Goal: Task Accomplishment & Management: Manage account settings

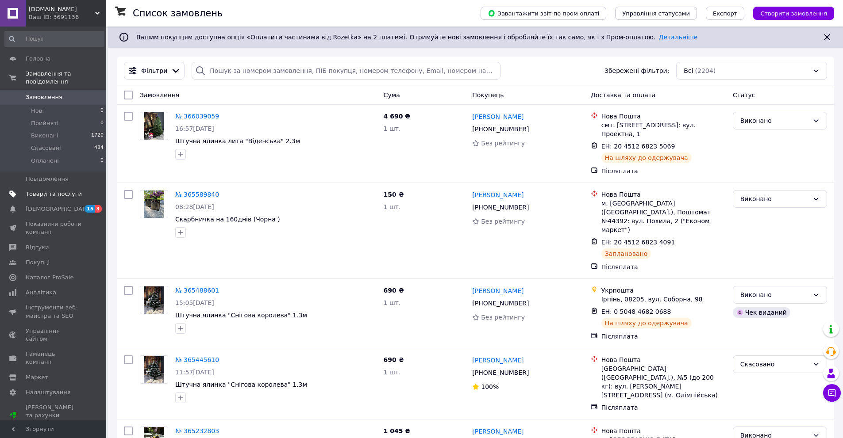
click at [52, 190] on span "Товари та послуги" at bounding box center [54, 194] width 56 height 8
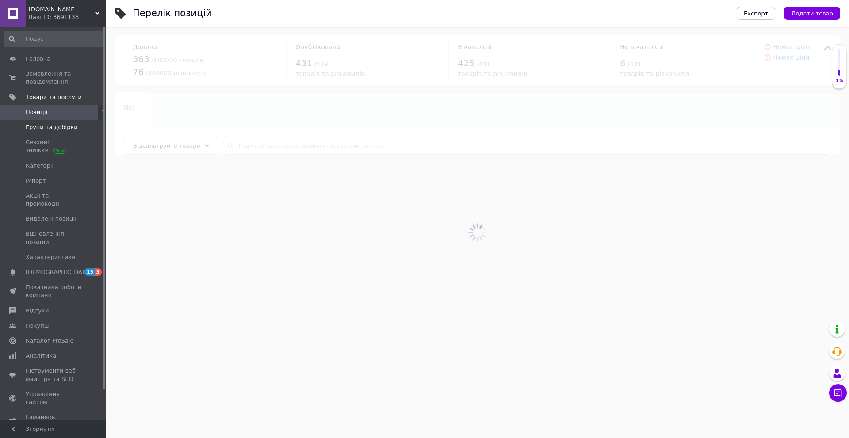
click at [68, 123] on link "Групи та добірки" at bounding box center [54, 127] width 109 height 15
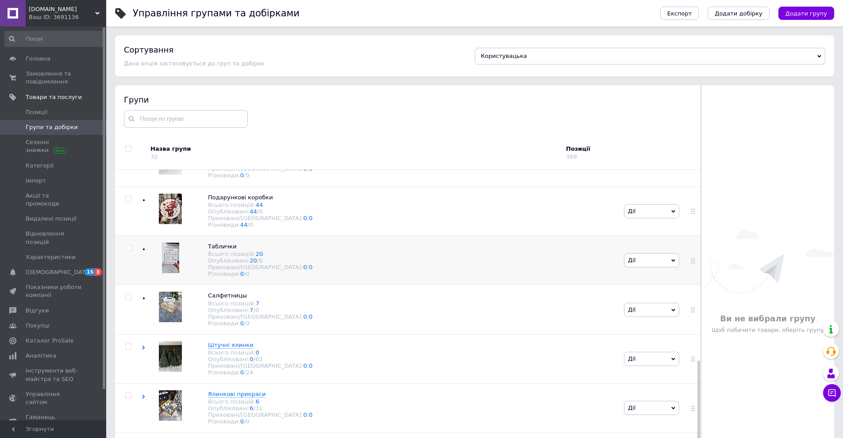
scroll to position [527, 0]
click at [229, 342] on span "Штучні ялинки" at bounding box center [230, 345] width 45 height 7
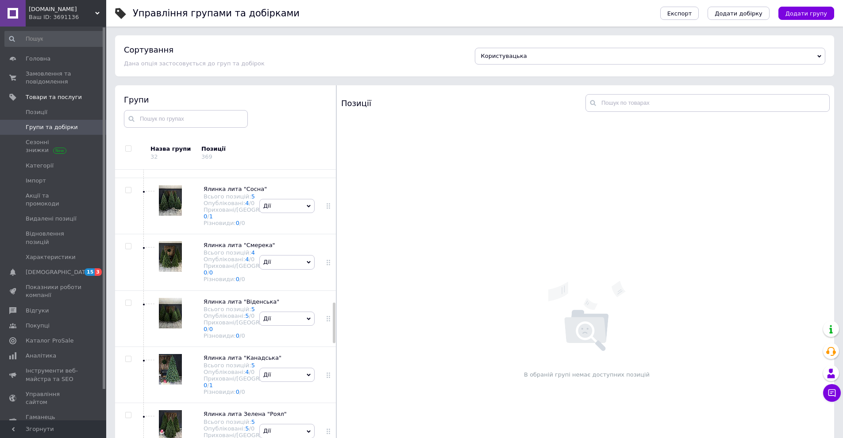
scroll to position [1012, 0]
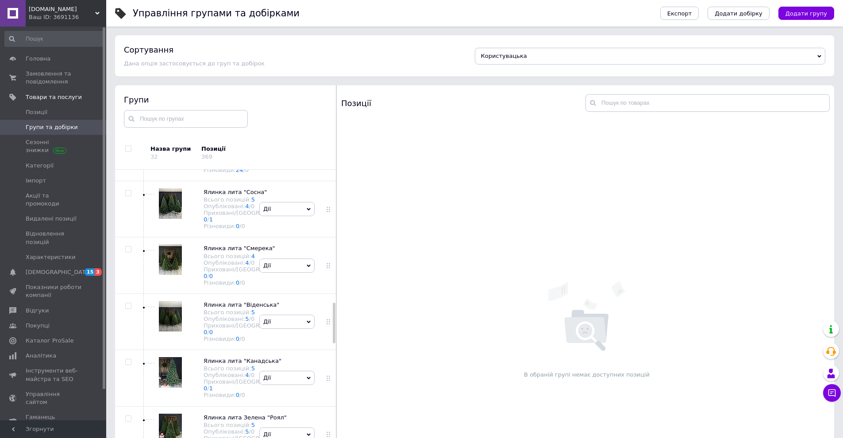
click at [211, 18] on icon at bounding box center [208, 15] width 5 height 5
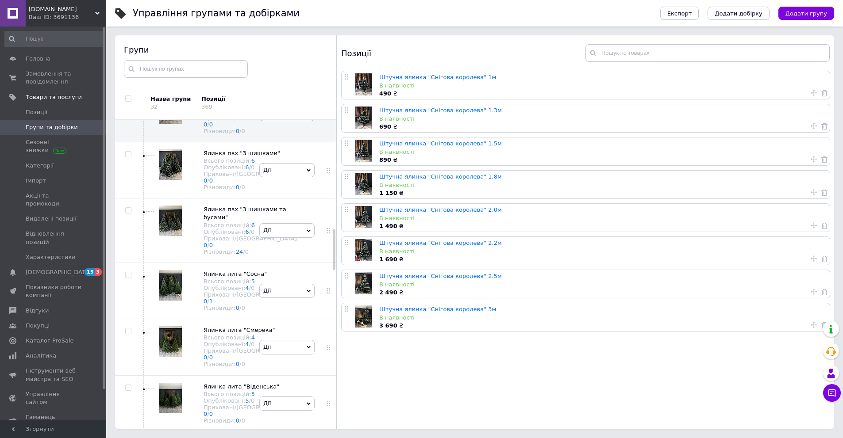
scroll to position [877, 0]
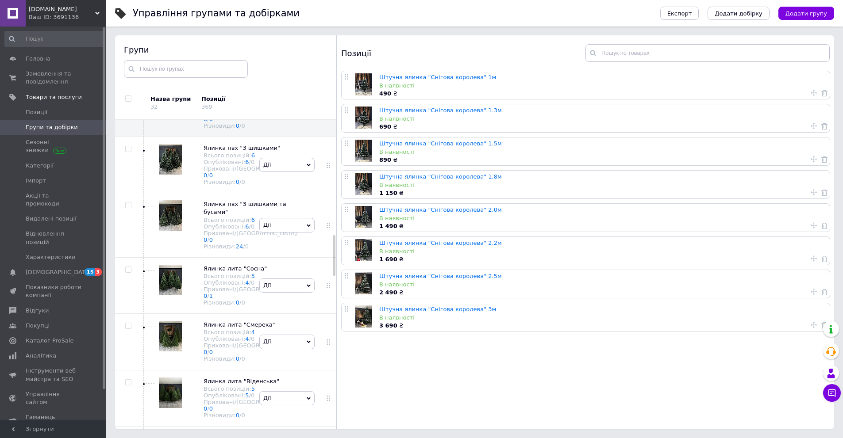
click at [215, 38] on span "Ялинка пвх "Казка"" at bounding box center [232, 35] width 59 height 7
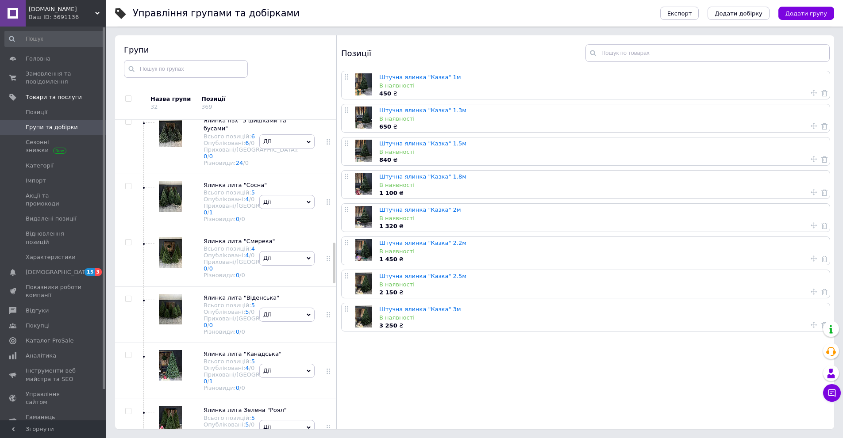
scroll to position [966, 0]
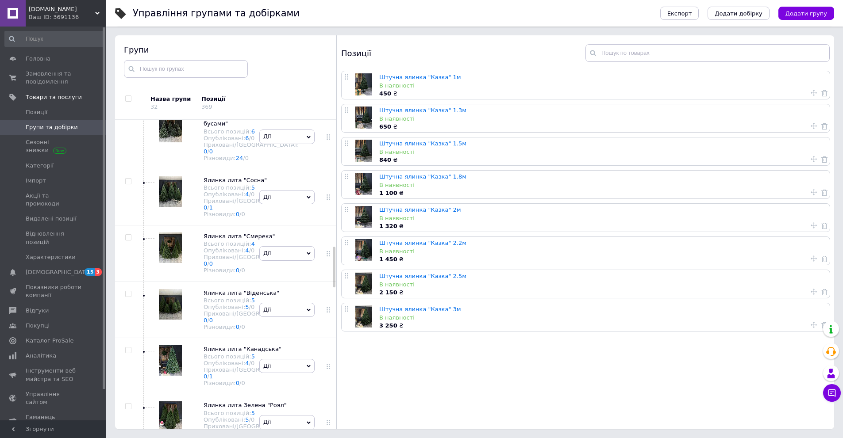
click at [176, 30] on img at bounding box center [170, 15] width 23 height 31
click at [623, 384] on div "Штучна ялинка "Снігова королева" 1м В наявності 490 ₴ Штучна ялинка "Снігова ко…" at bounding box center [587, 251] width 500 height 361
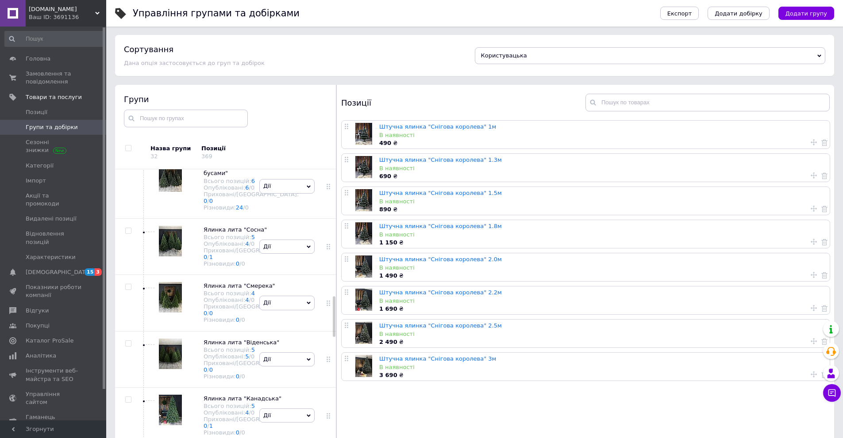
scroll to position [0, 0]
click at [549, 55] on span "Користувацька" at bounding box center [650, 56] width 351 height 17
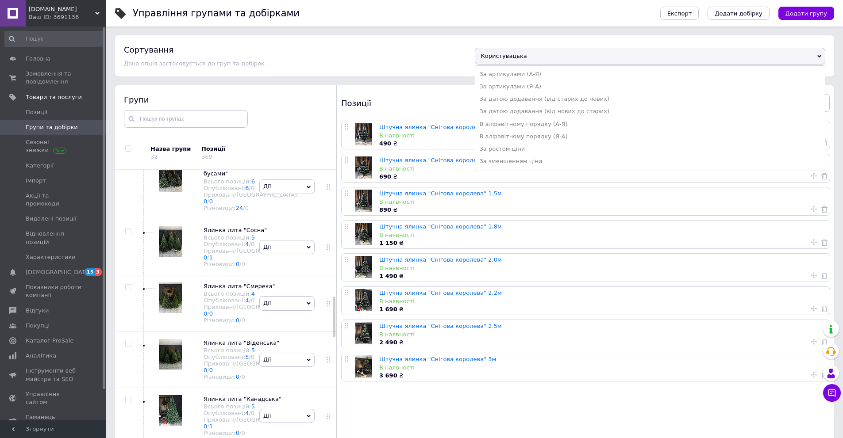
click at [549, 55] on span "Користувацька" at bounding box center [650, 56] width 351 height 17
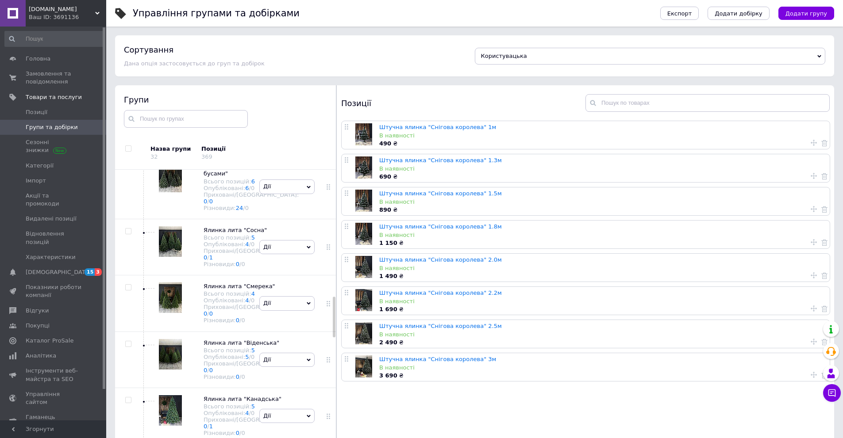
click at [303, 21] on span "Дії" at bounding box center [286, 14] width 55 height 14
click at [297, 65] on li "Редагувати групу" at bounding box center [287, 55] width 54 height 20
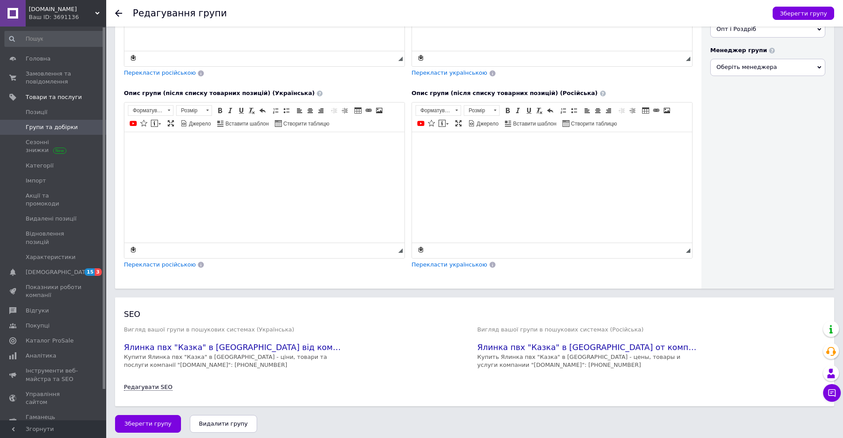
scroll to position [264, 0]
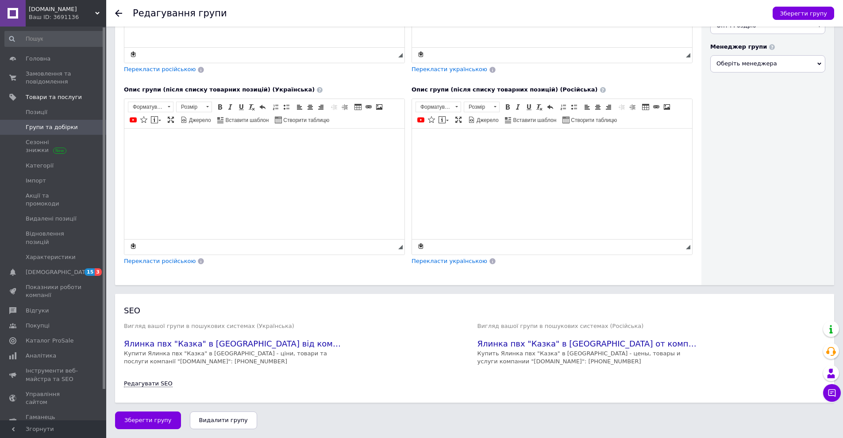
click at [130, 308] on h2 "SEO" at bounding box center [474, 310] width 701 height 11
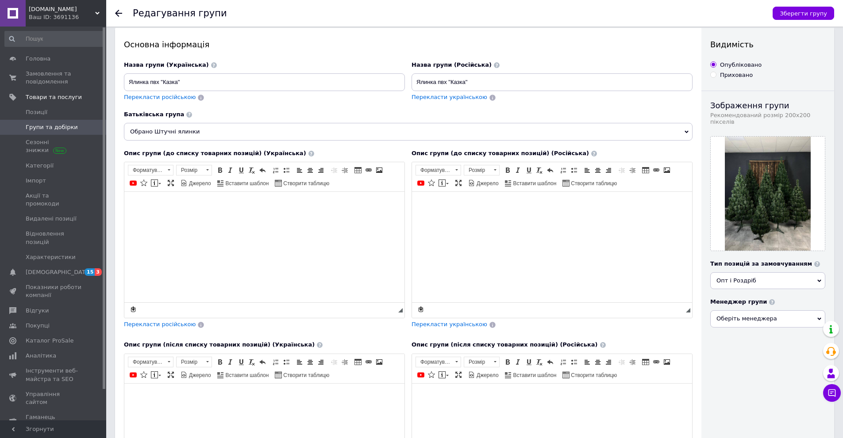
scroll to position [0, 0]
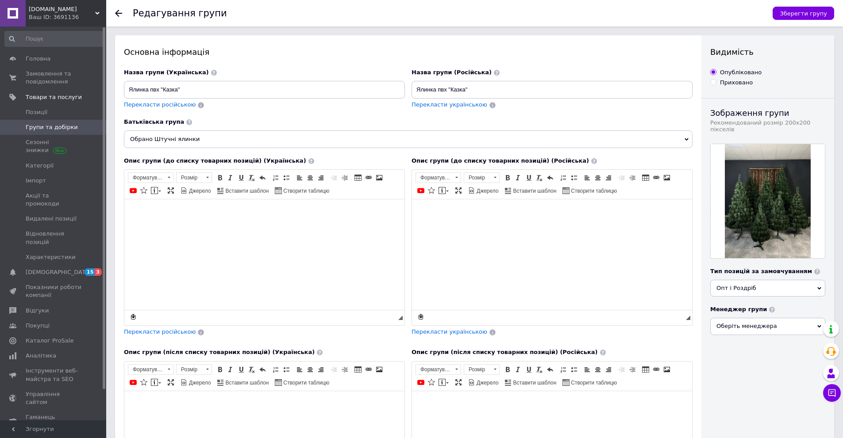
click at [121, 17] on div at bounding box center [124, 13] width 18 height 27
click at [117, 14] on icon at bounding box center [118, 13] width 7 height 7
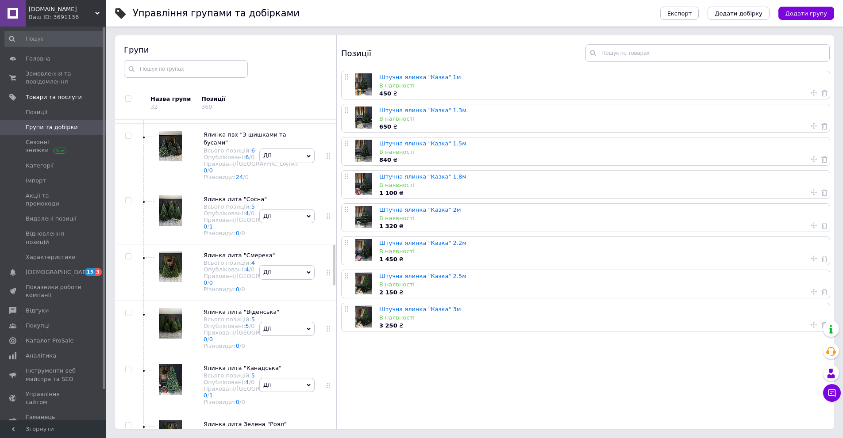
scroll to position [951, 0]
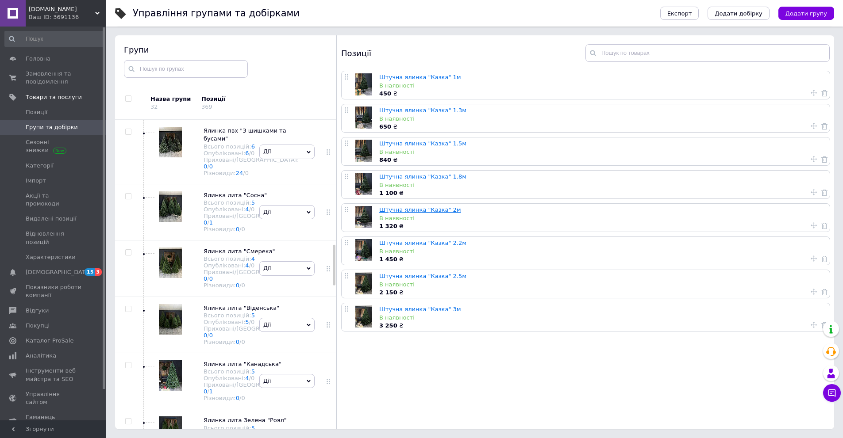
click at [437, 211] on link "Штучна ялинка "Казка" 2м" at bounding box center [420, 210] width 82 height 7
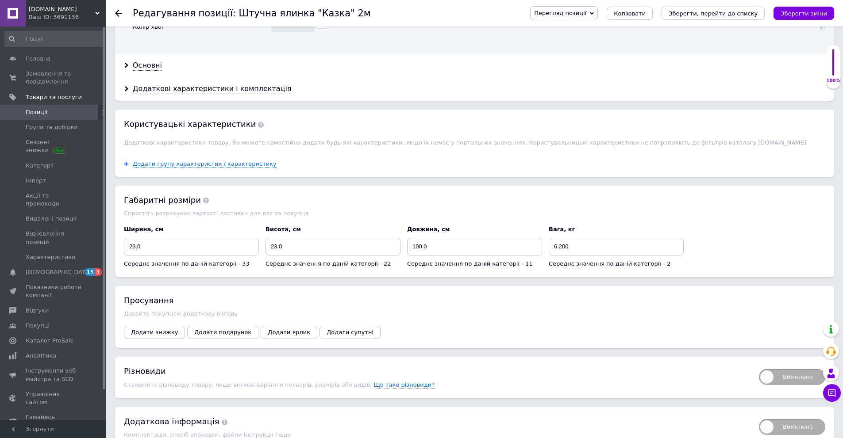
scroll to position [1036, 0]
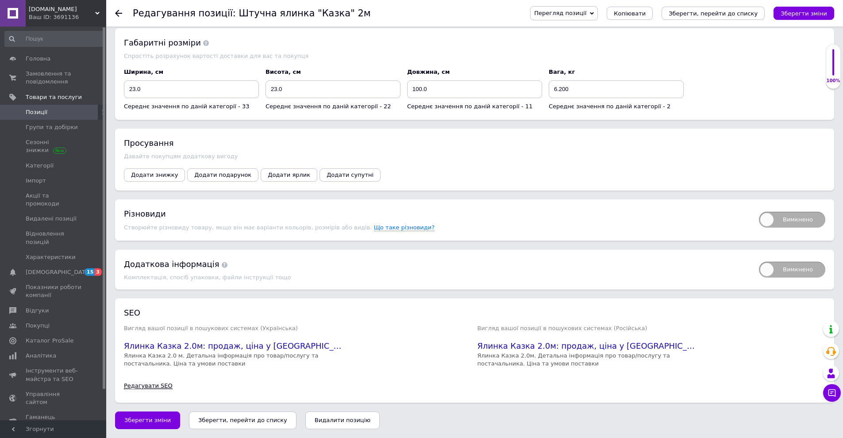
click at [154, 386] on link "Редагувати SEO" at bounding box center [148, 386] width 49 height 7
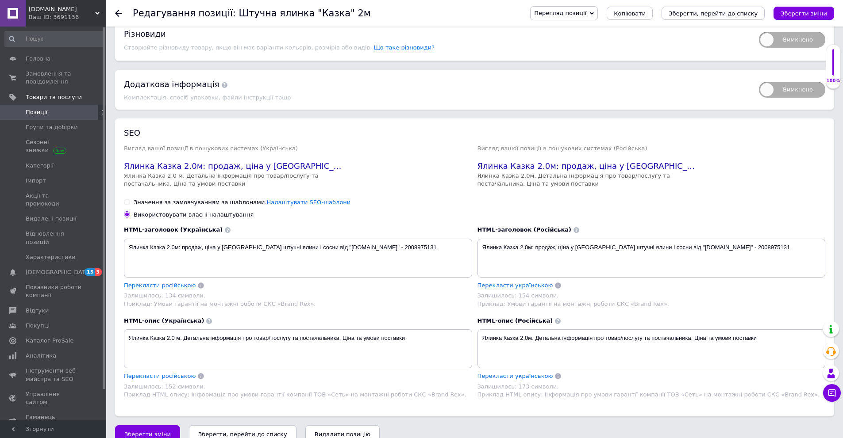
scroll to position [1184, 0]
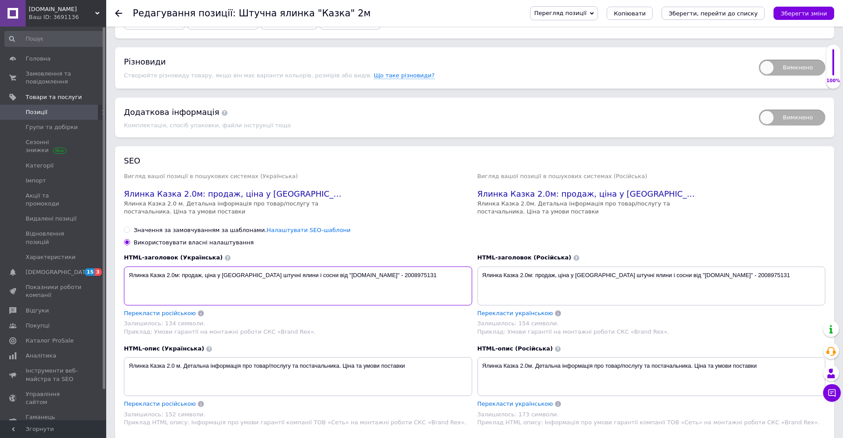
click at [127, 279] on textarea "Ялинка Казка 2.0м: продаж, ціна у [GEOGRAPHIC_DATA] штучні ялини і сосни від "[…" at bounding box center [298, 286] width 348 height 39
type textarea "Ялинка Казка 2.0м: продаж, ціна у [GEOGRAPHIC_DATA] штучні ялини і сосни від "[…"
click at [61, 110] on span "Позиції" at bounding box center [54, 112] width 56 height 8
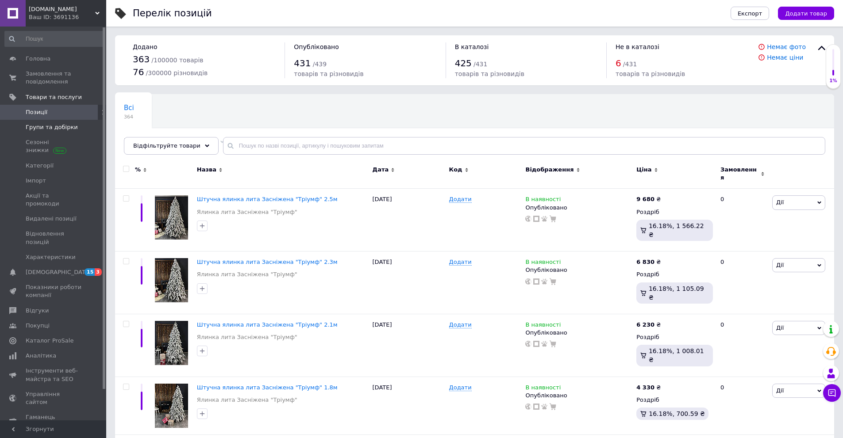
click at [39, 126] on span "Групи та добірки" at bounding box center [52, 127] width 52 height 8
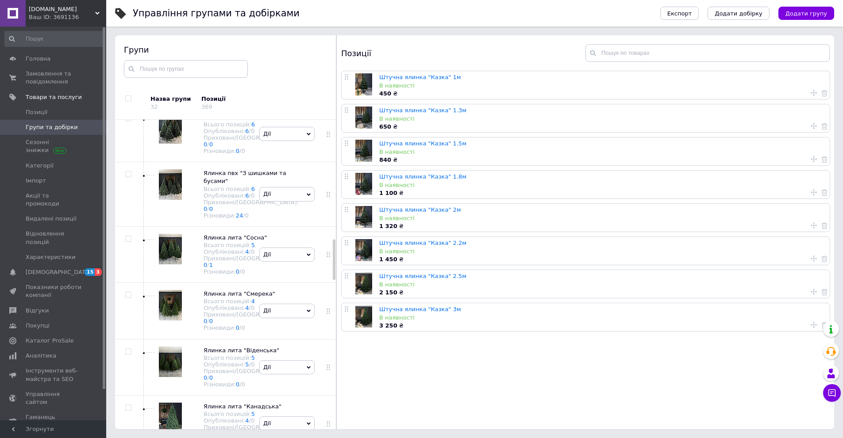
scroll to position [913, 0]
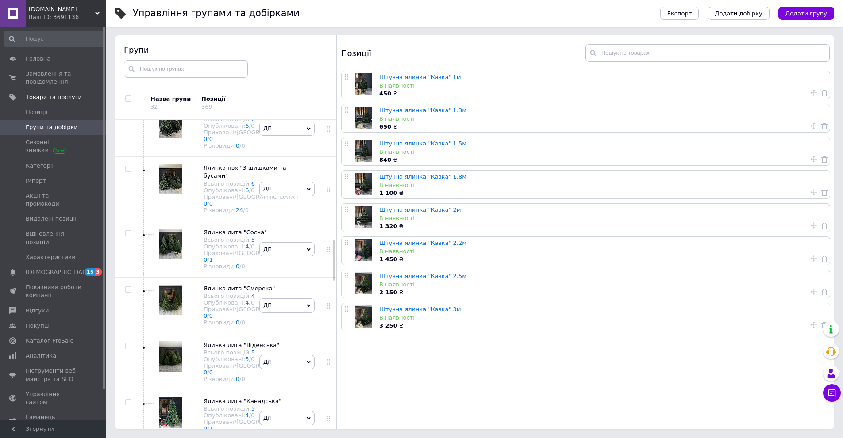
click at [165, 82] on img at bounding box center [170, 67] width 23 height 31
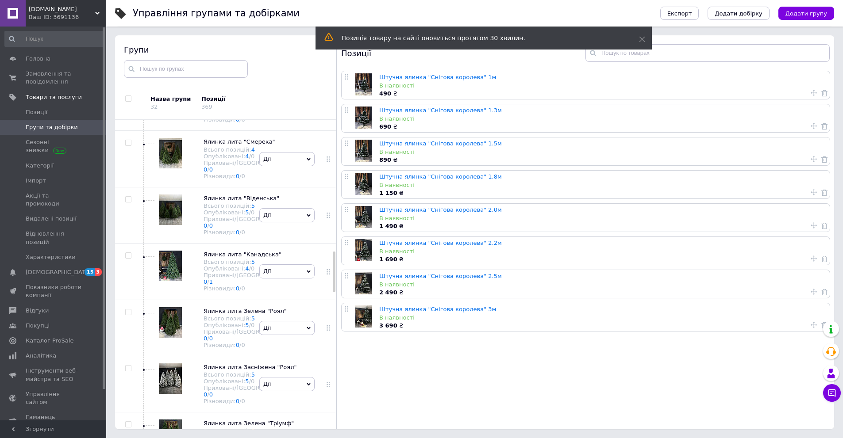
scroll to position [1090, 0]
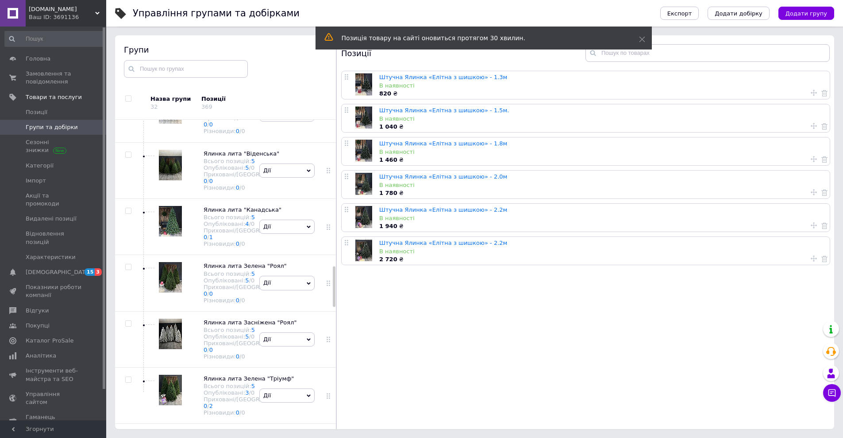
scroll to position [1135, 0]
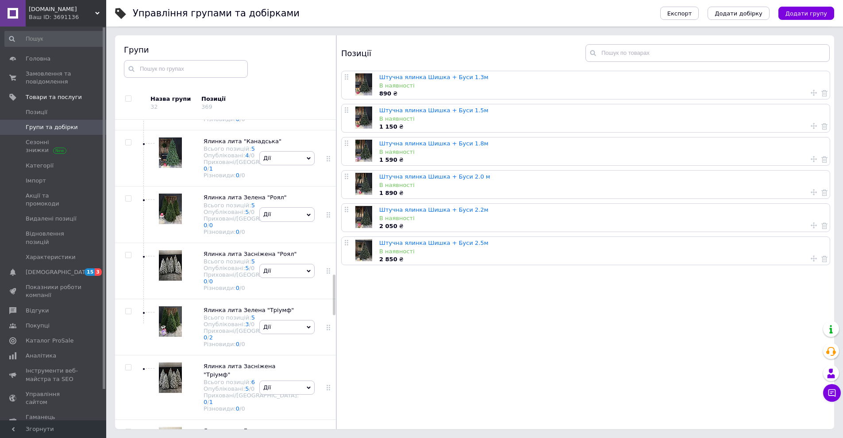
scroll to position [1179, 0]
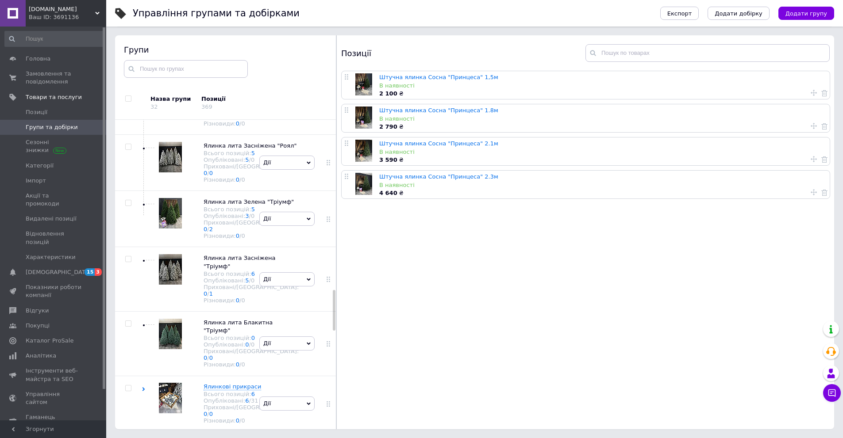
scroll to position [1312, 0]
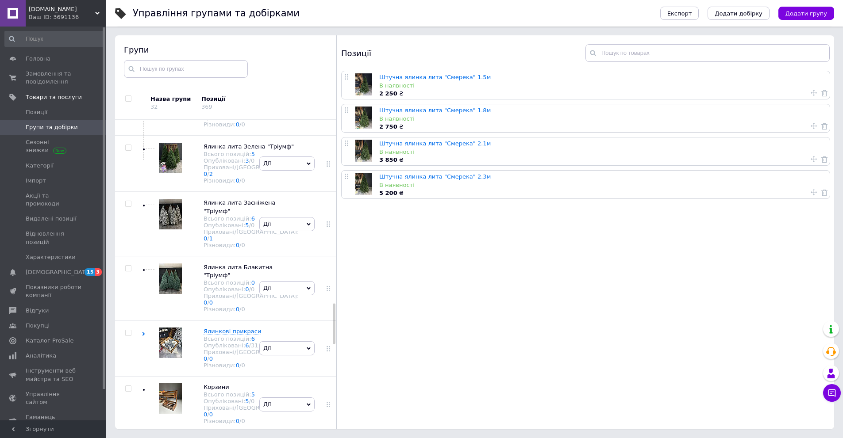
scroll to position [1400, 0]
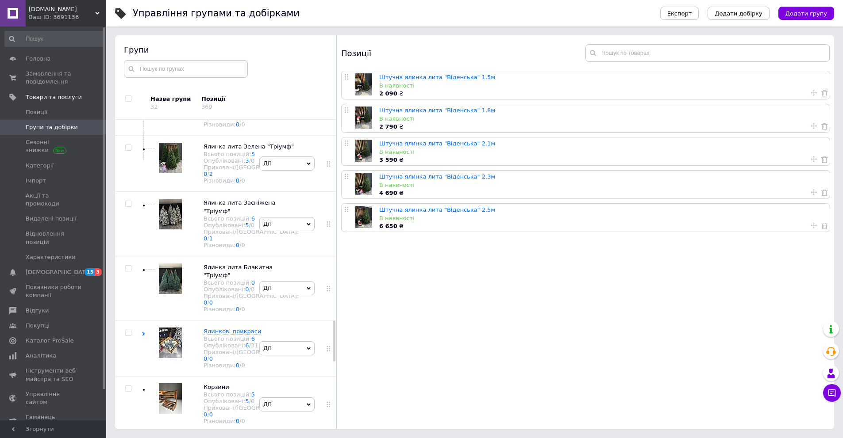
click at [173, 61] on img at bounding box center [170, 45] width 23 height 31
click at [427, 111] on link "Штучна ялинка лита "Роял" Зелена 2.1м" at bounding box center [440, 110] width 123 height 7
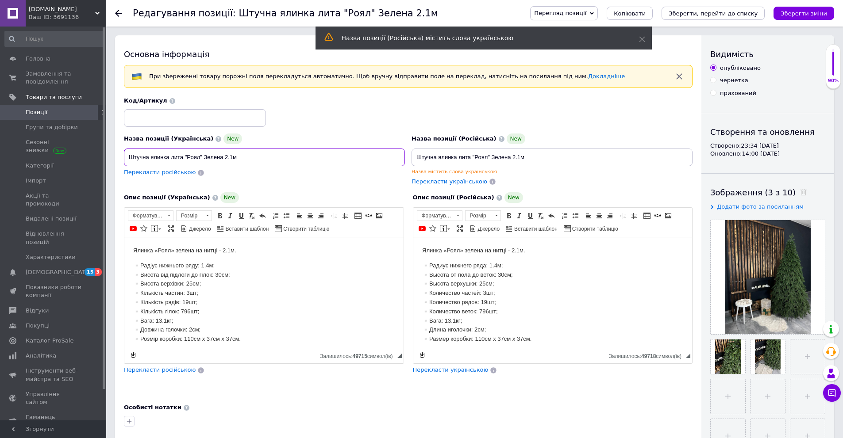
click at [176, 157] on input "Штучна ялинка лита "Роял" Зелена 2.1м" at bounding box center [264, 158] width 281 height 18
click at [120, 14] on use at bounding box center [118, 13] width 7 height 7
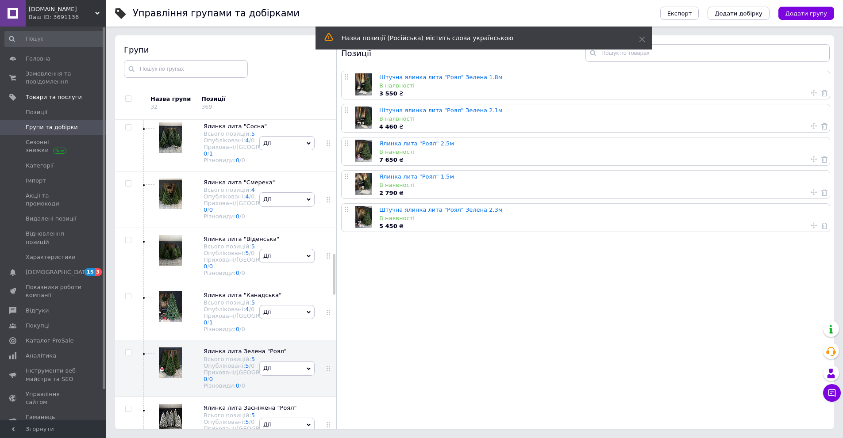
scroll to position [1023, 0]
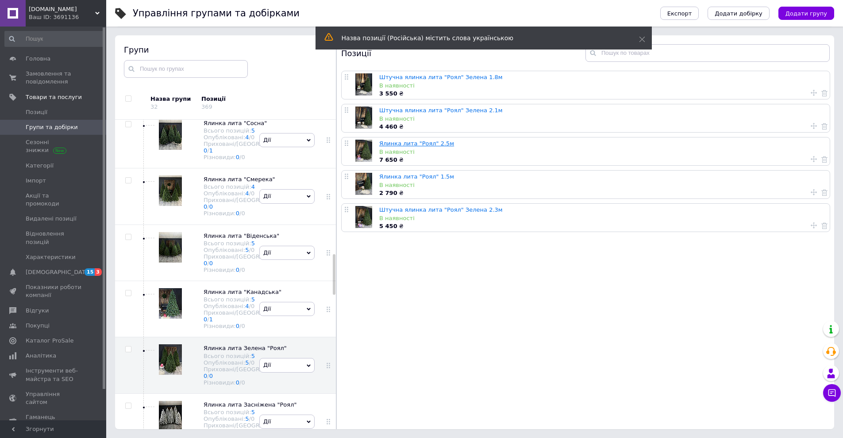
click at [426, 144] on link "Ялинка лита "Роял" 2.5м" at bounding box center [416, 143] width 75 height 7
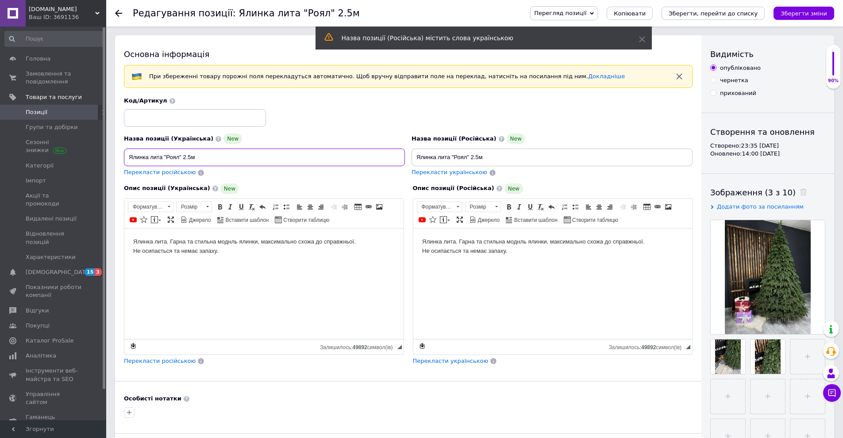
click at [238, 153] on input "Ялинка лита "Роял" 2.5м" at bounding box center [264, 158] width 281 height 18
paste input "тучна ялинка лита "Роял" Зелена 2.1"
click at [230, 161] on input "Штучна ялинка лита "Роял" Зелена 2.1м" at bounding box center [264, 158] width 281 height 18
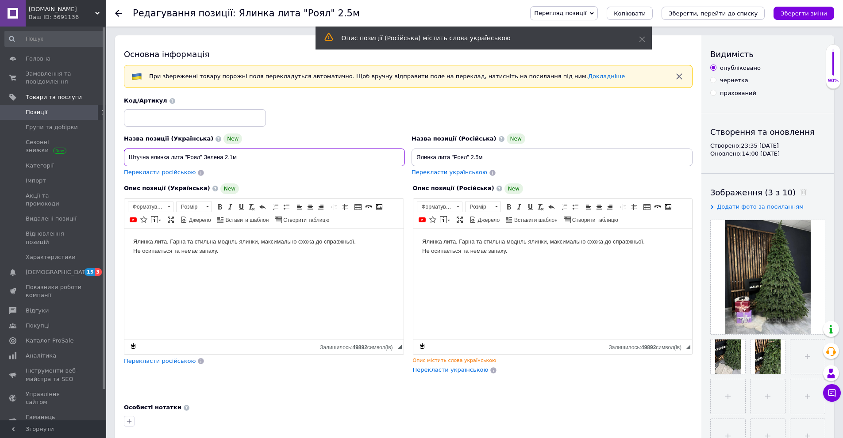
click at [233, 161] on input "Штучна ялинка лита "Роял" Зелена 2.1м" at bounding box center [264, 158] width 281 height 18
click at [222, 156] on input "Штучна ялинка лита "Роял" Зелена 2.5м" at bounding box center [264, 158] width 281 height 18
type input "Штучна ялинка лита "Роял" Зелена 2.5м"
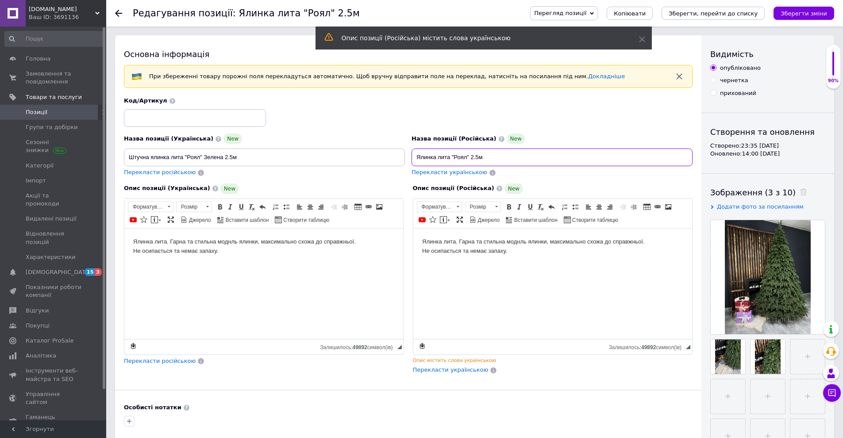
click at [487, 151] on input "Ялинка лита "Роял" 2.5м" at bounding box center [551, 158] width 281 height 18
paste input "тучна ялинка лита "Роял" Зелена"
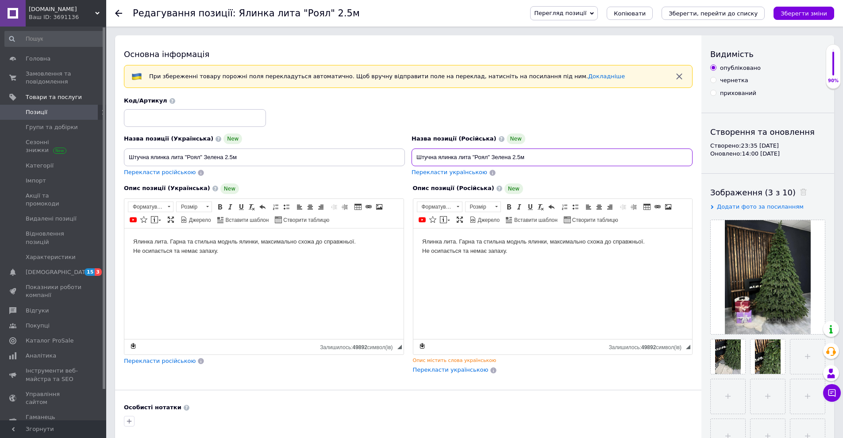
type input "Штучна ялинка лита "Роял" Зелена 2.5м"
click at [741, 4] on div "Перегляд позиції Зберегти та переглянути на сайті Зберегти та переглянути на ма…" at bounding box center [673, 13] width 322 height 27
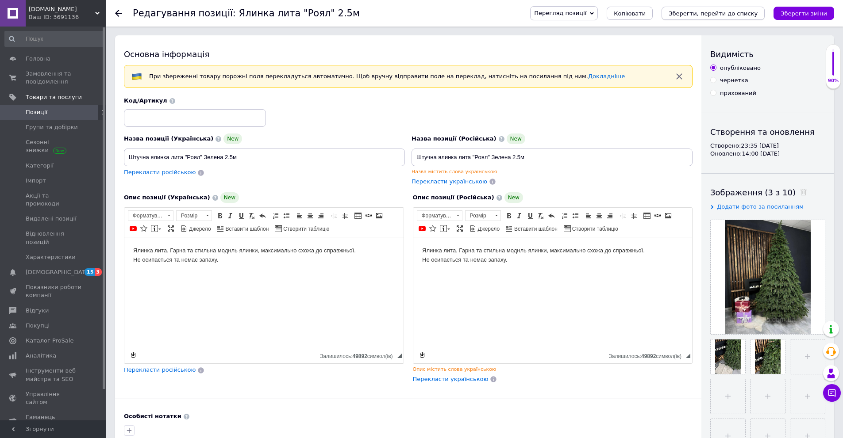
click at [740, 12] on icon "Зберегти, перейти до списку" at bounding box center [712, 13] width 89 height 7
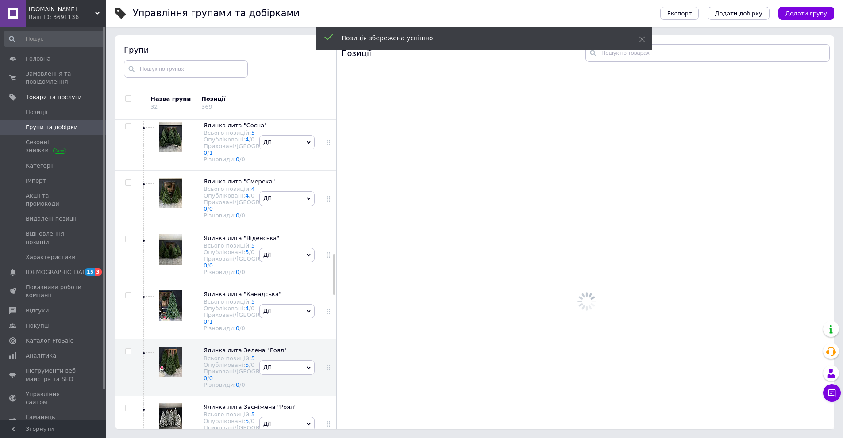
scroll to position [1023, 0]
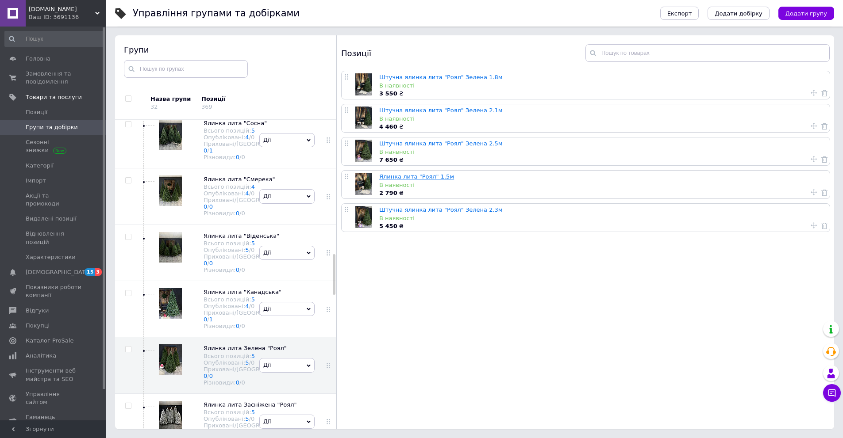
click at [430, 180] on link "Ялинка лита "Роял" 1.5м" at bounding box center [416, 176] width 75 height 7
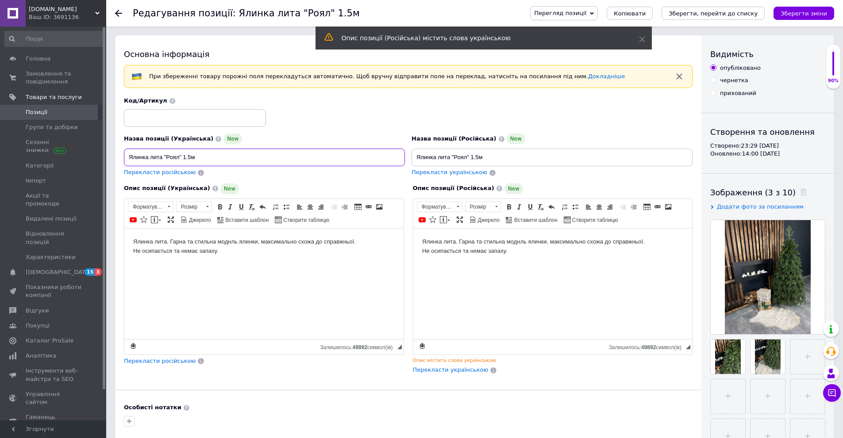
click at [223, 156] on input "Ялинка лита "Роял" 1.5м" at bounding box center [264, 158] width 281 height 18
click at [215, 163] on input "Ялинка лита "Роял" 1.5м" at bounding box center [264, 158] width 281 height 18
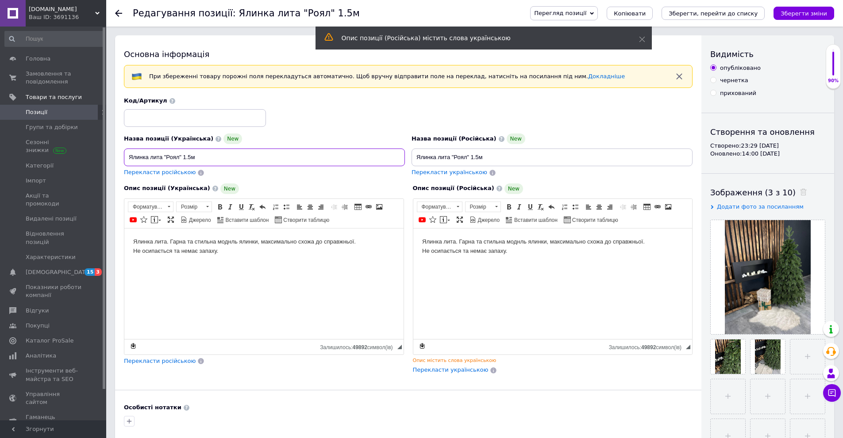
click at [215, 163] on input "Ялинка лита "Роял" 1.5м" at bounding box center [264, 158] width 281 height 18
paste input "тучна ялинка лита "Роял" Зелена 2"
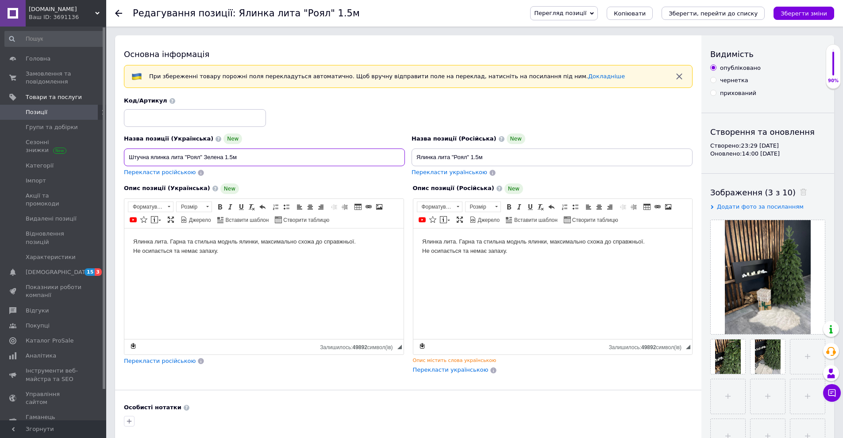
type input "Штучна ялинка лита "Роял" Зелена 1.5м"
click at [583, 165] on input "Ялинка лита "Роял" 1.5м" at bounding box center [551, 158] width 281 height 18
paste input "тучна ялинка лита "Роял" Зелена"
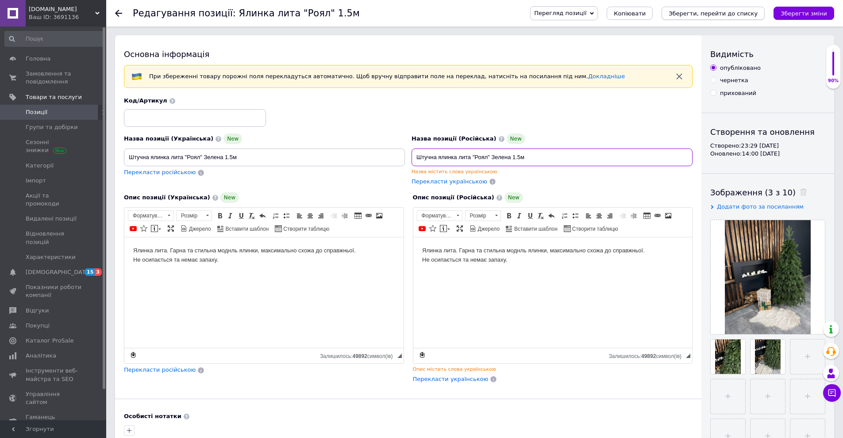
type input "Штучна ялинка лита "Роял" Зелена 1.5м"
click at [738, 12] on icon "Зберегти, перейти до списку" at bounding box center [712, 13] width 89 height 7
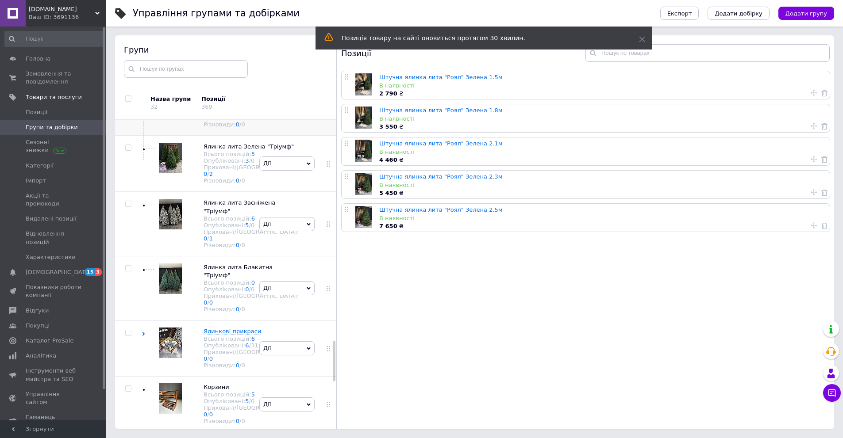
scroll to position [1686, 0]
click at [173, 117] on img at bounding box center [170, 102] width 23 height 31
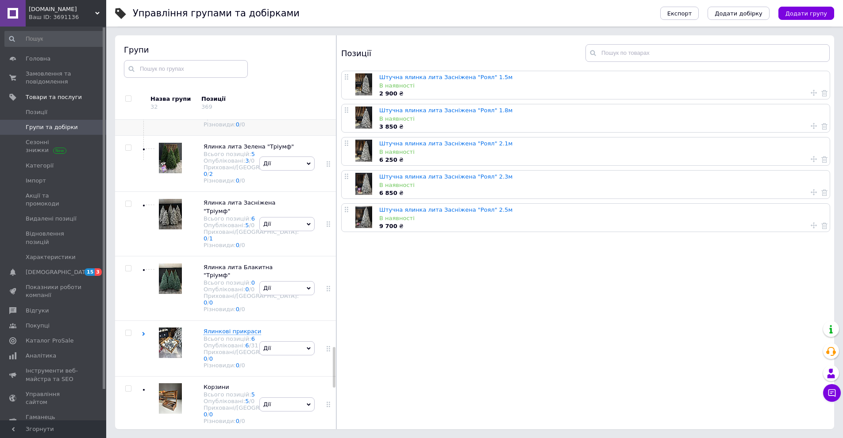
scroll to position [1775, 0]
click at [170, 173] on img at bounding box center [170, 158] width 23 height 31
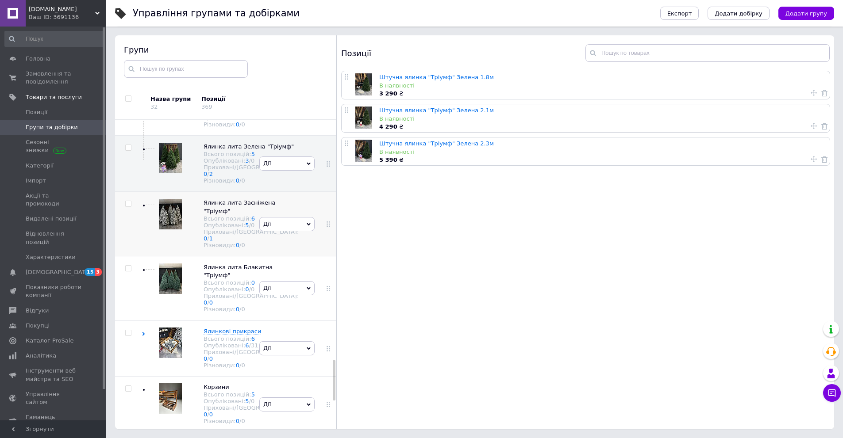
scroll to position [1863, 0]
click at [171, 230] on img at bounding box center [170, 214] width 23 height 31
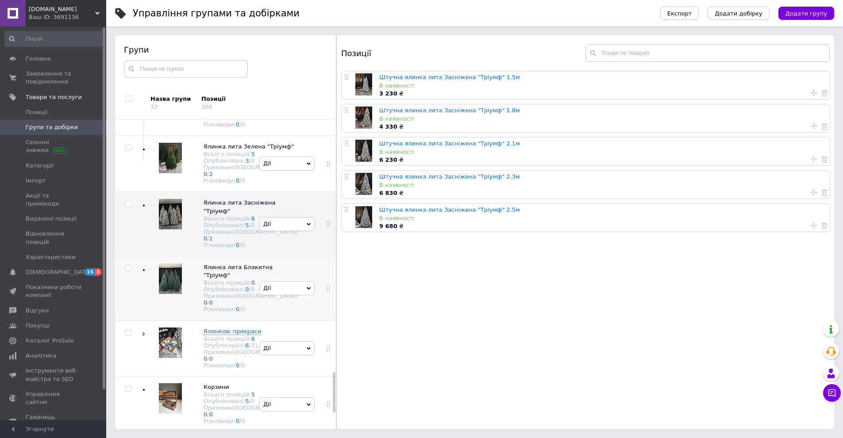
scroll to position [1952, 0]
click at [173, 291] on img at bounding box center [170, 279] width 23 height 31
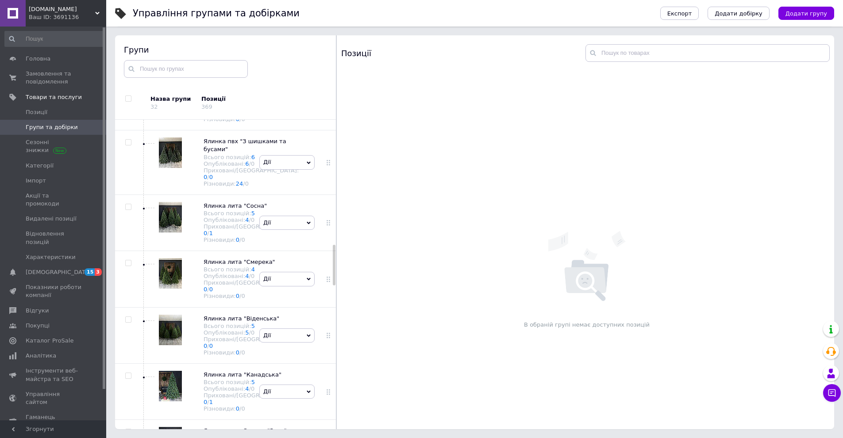
scroll to position [934, 0]
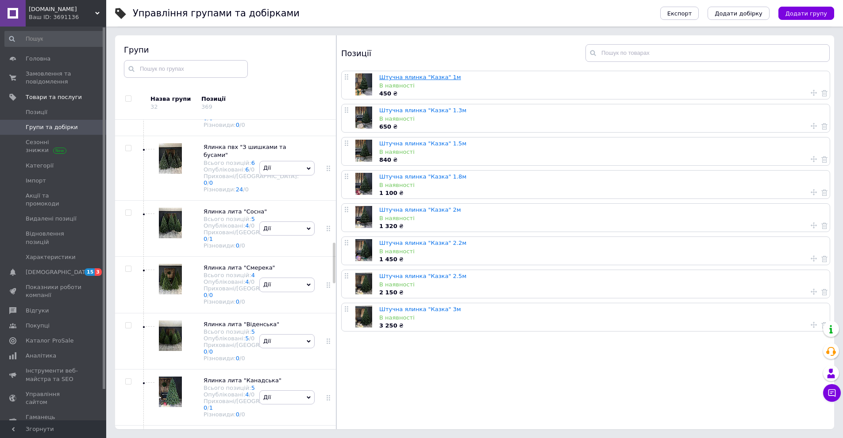
click at [436, 78] on link "Штучна ялинка "Казка" 1м" at bounding box center [420, 77] width 82 height 7
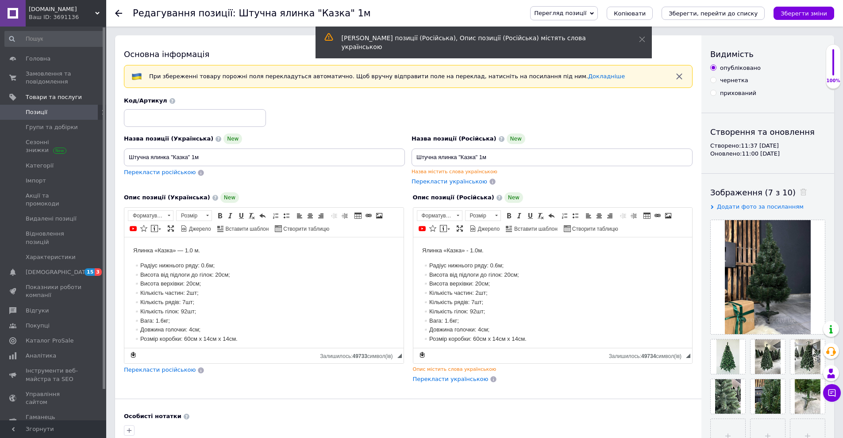
click at [181, 251] on p "Ялинка «Казка» — 1.0 м." at bounding box center [263, 250] width 261 height 9
click at [165, 369] on span "Перекласти російською" at bounding box center [160, 370] width 72 height 7
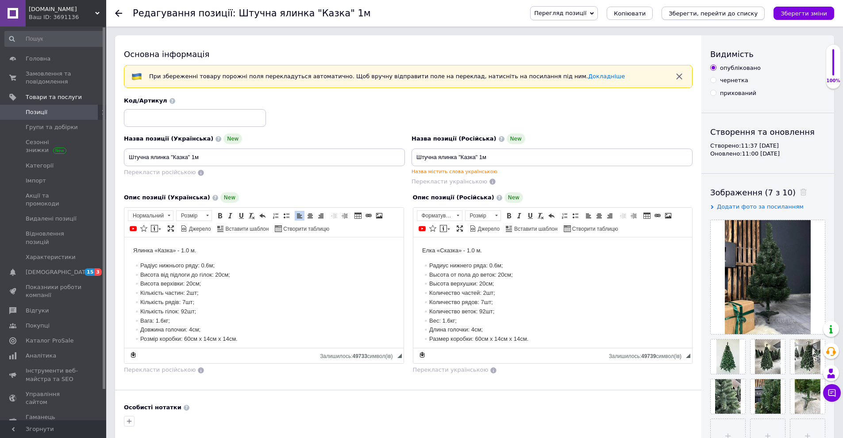
click at [752, 19] on button "Зберегти, перейти до списку" at bounding box center [712, 13] width 103 height 13
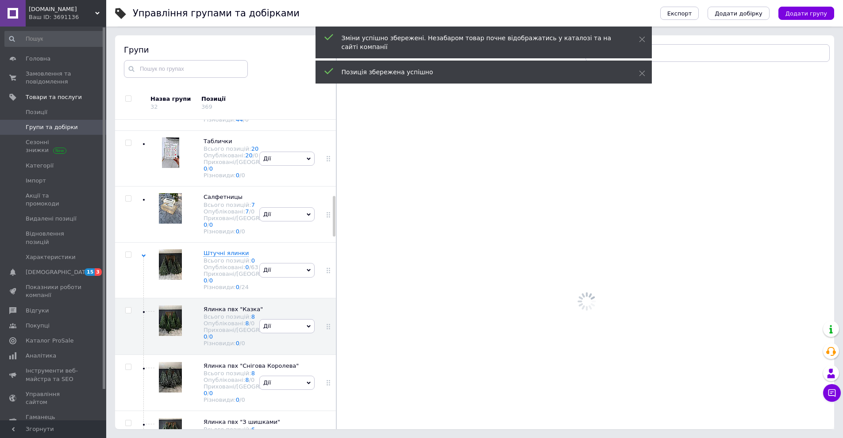
scroll to position [604, 0]
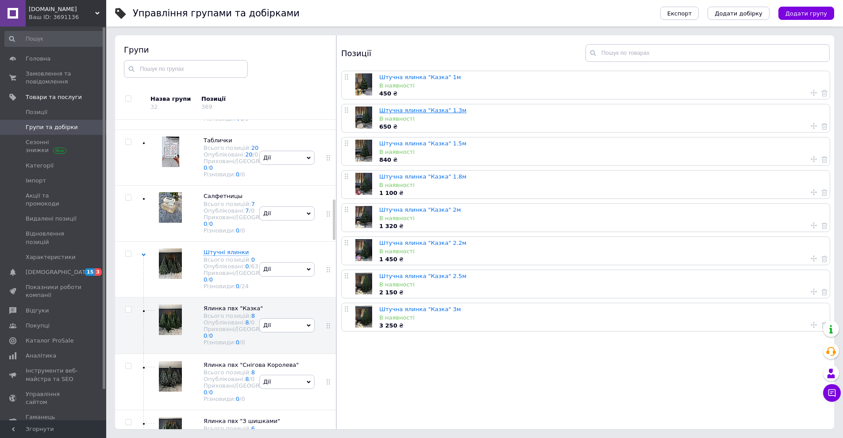
click at [424, 109] on link "Штучна ялинка "Казка" 1.3м" at bounding box center [422, 110] width 87 height 7
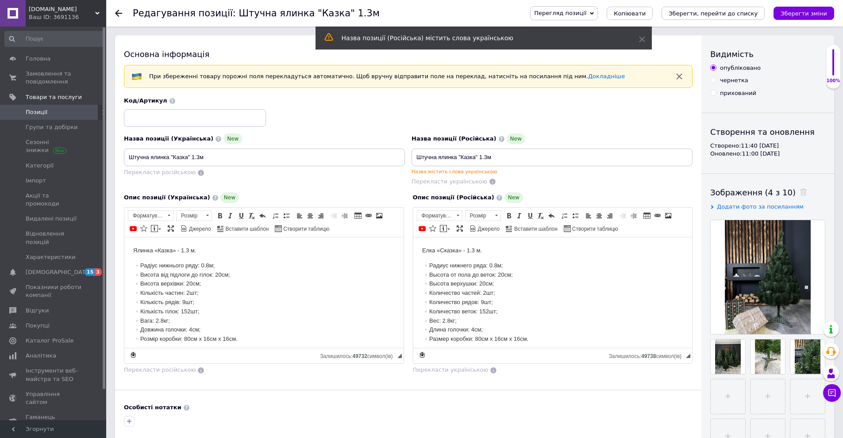
click at [121, 7] on div at bounding box center [124, 13] width 18 height 27
click at [121, 15] on icon at bounding box center [118, 13] width 7 height 7
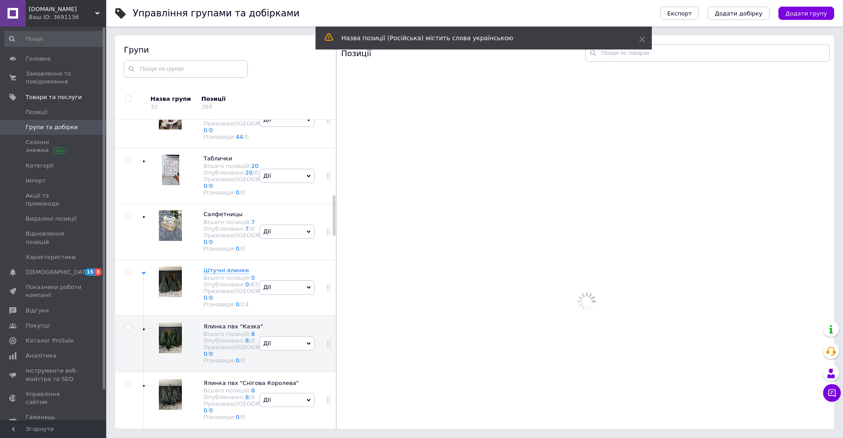
scroll to position [604, 0]
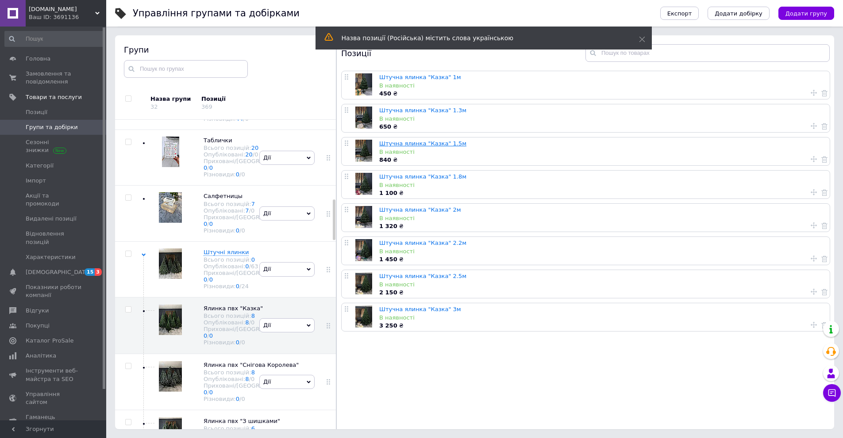
click at [438, 142] on link "Штучна ялинка "Казка" 1.5м" at bounding box center [422, 143] width 87 height 7
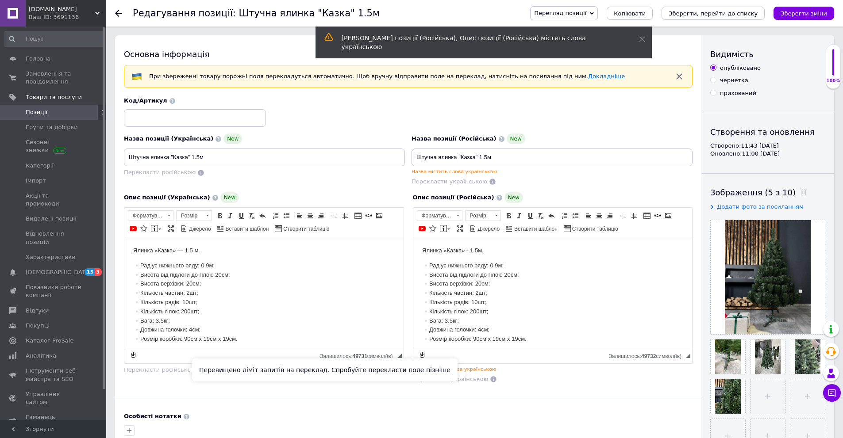
click at [156, 373] on span "Перекласти російською" at bounding box center [160, 370] width 72 height 7
click at [718, 14] on icon "Зберегти, перейти до списку" at bounding box center [712, 13] width 89 height 7
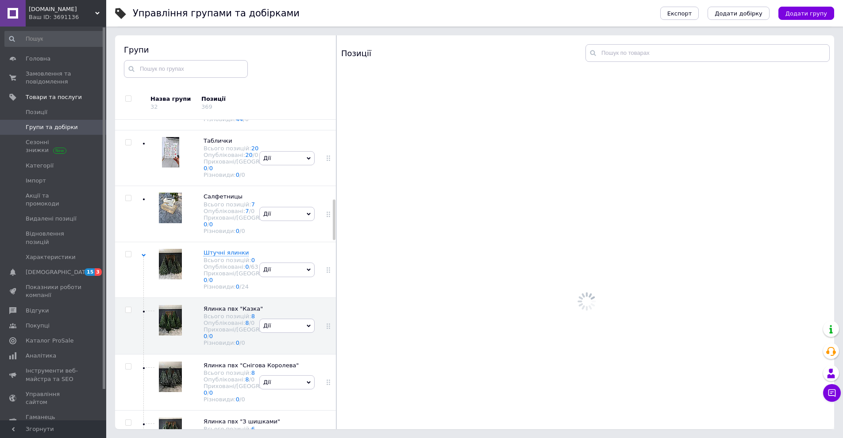
scroll to position [604, 0]
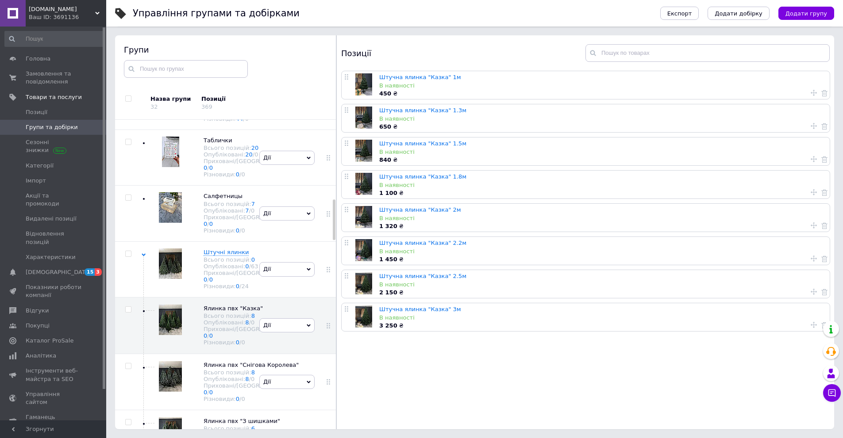
click at [435, 148] on div "Штучна ялинка "Казка" 1.5м В наявності 840 ₴" at bounding box center [603, 152] width 448 height 28
click at [436, 143] on link "Штучна ялинка "Казка" 1.5м" at bounding box center [422, 143] width 87 height 7
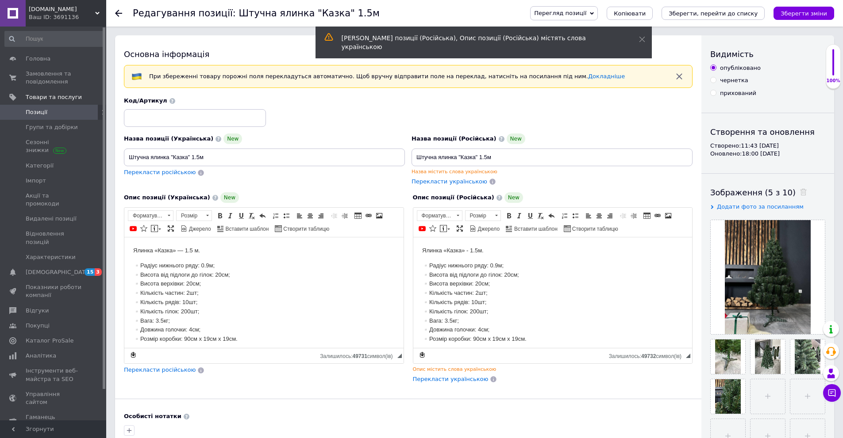
click at [177, 372] on span "Перекласти російською" at bounding box center [160, 370] width 72 height 7
click at [757, 12] on icon "Зберегти, перейти до списку" at bounding box center [712, 13] width 89 height 7
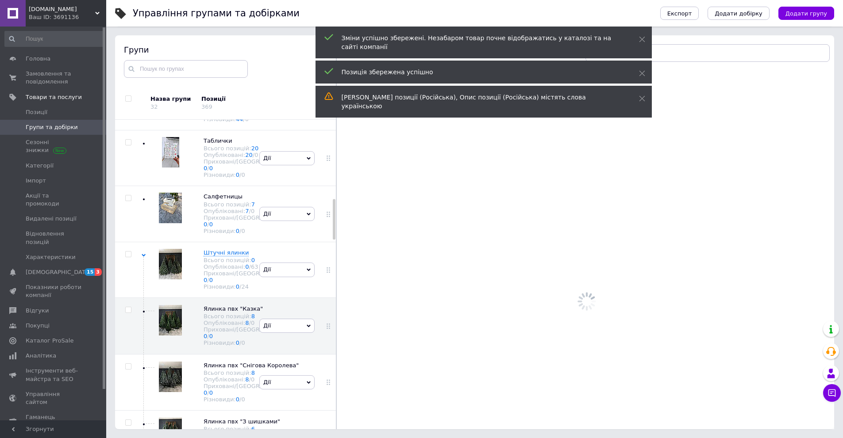
scroll to position [604, 0]
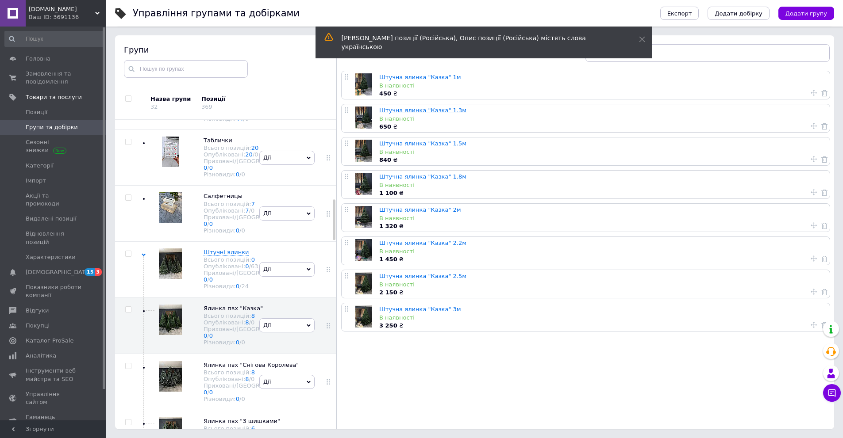
click at [444, 108] on link "Штучна ялинка "Казка" 1.3м" at bounding box center [422, 110] width 87 height 7
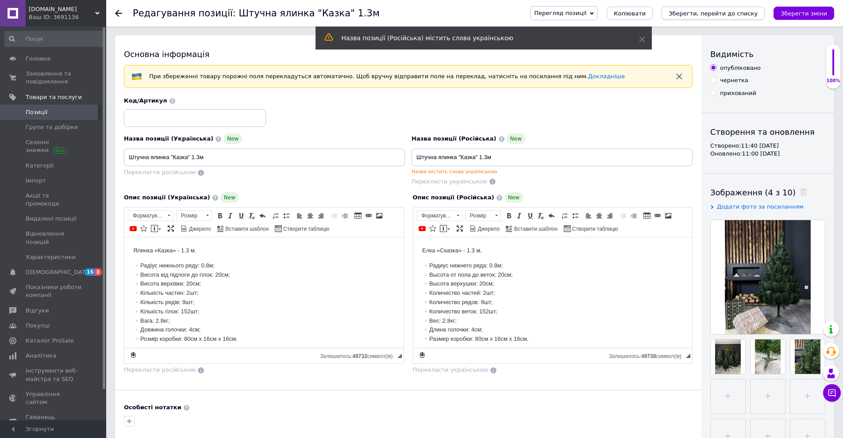
click at [747, 17] on button "Зберегти, перейти до списку" at bounding box center [712, 13] width 103 height 13
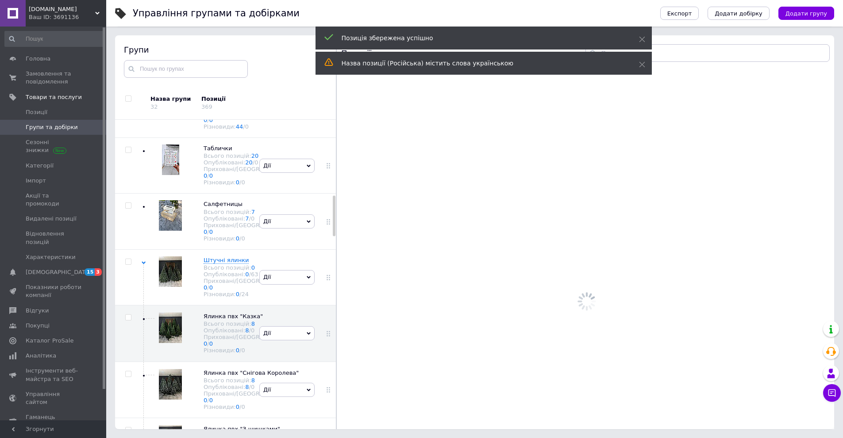
scroll to position [604, 0]
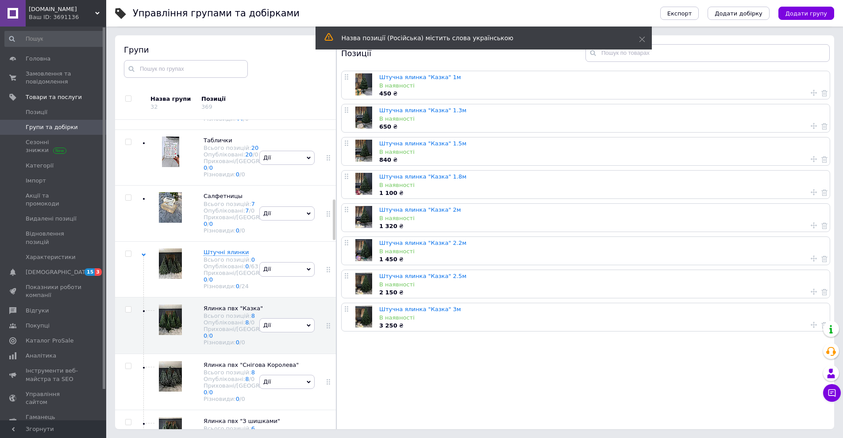
click at [445, 181] on div "В наявності" at bounding box center [602, 185] width 446 height 8
click at [446, 177] on link "Штучна ялинка "Казка" 1.8м" at bounding box center [422, 176] width 87 height 7
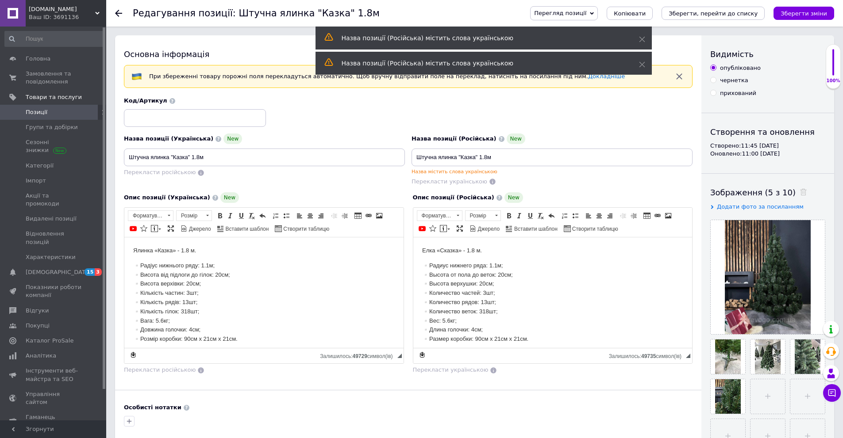
click at [118, 15] on use at bounding box center [118, 13] width 7 height 7
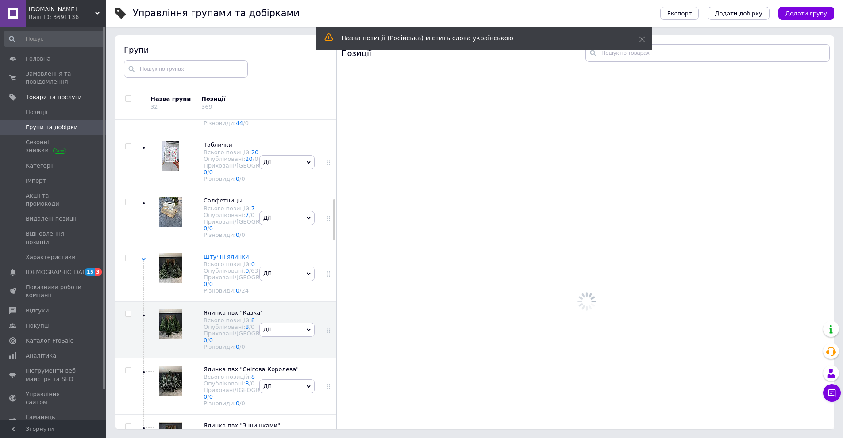
scroll to position [604, 0]
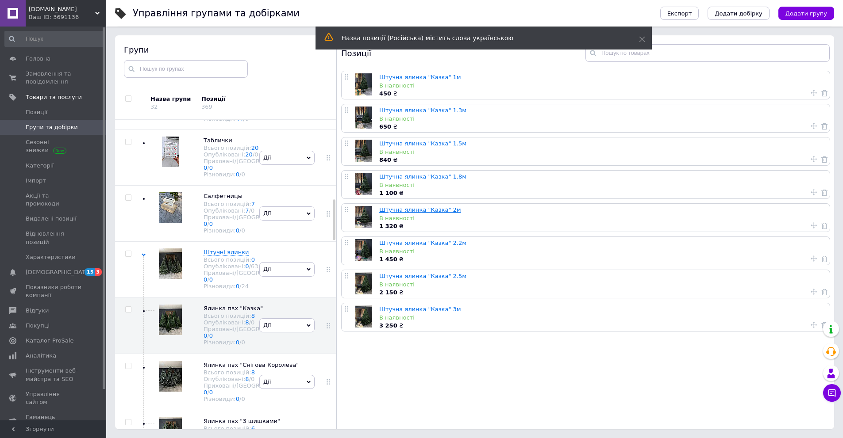
click at [434, 208] on link "Штучна ялинка "Казка" 2м" at bounding box center [420, 210] width 82 height 7
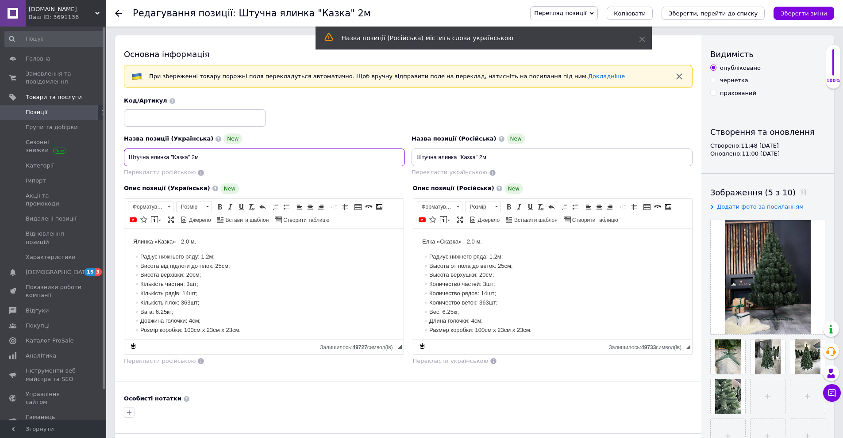
click at [196, 157] on input "Штучна ялинка "Казка" 2м" at bounding box center [264, 158] width 281 height 18
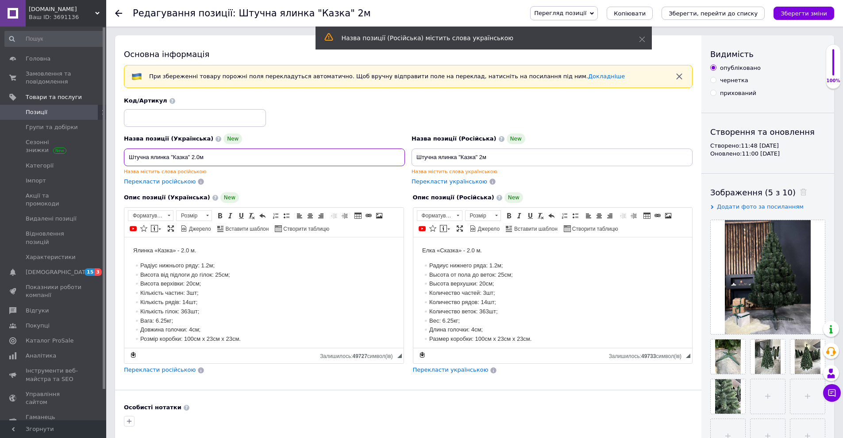
type input "Штучна ялинка "Казка" 2.0м"
click at [480, 156] on input "Штучна ялинка "Казка" 2м" at bounding box center [551, 158] width 281 height 18
paste input ".0"
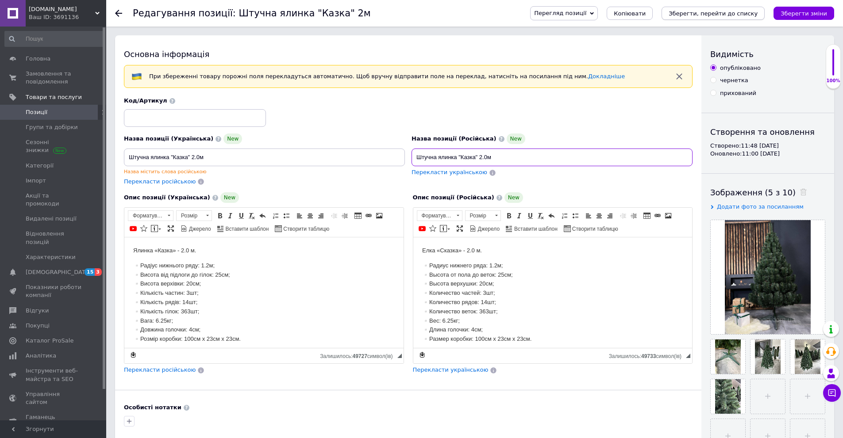
type input "Штучна ялинка "Казка" 2.0м"
click at [729, 12] on icon "Зберегти, перейти до списку" at bounding box center [712, 13] width 89 height 7
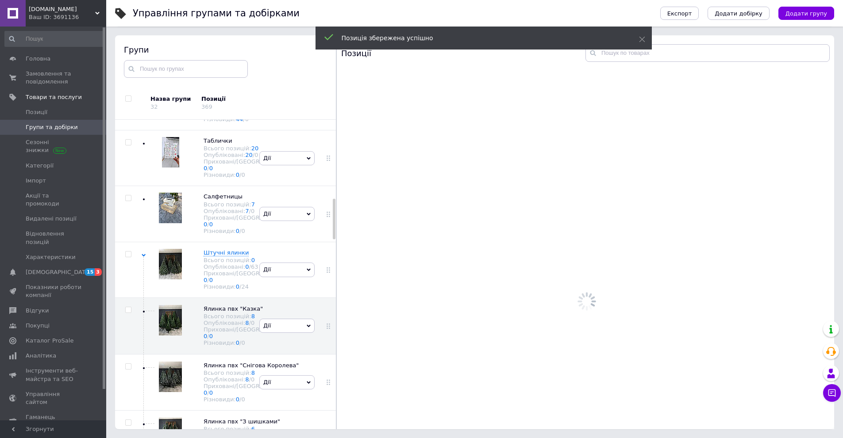
scroll to position [604, 0]
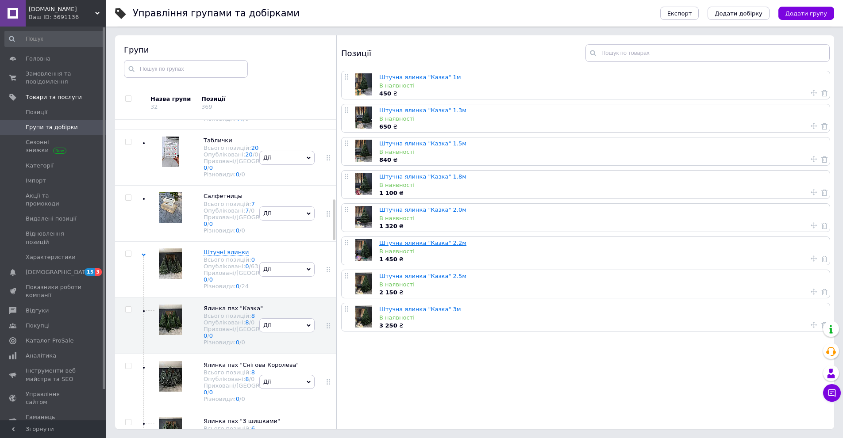
click at [449, 242] on link "Штучна ялинка "Казка" 2.2м" at bounding box center [422, 243] width 87 height 7
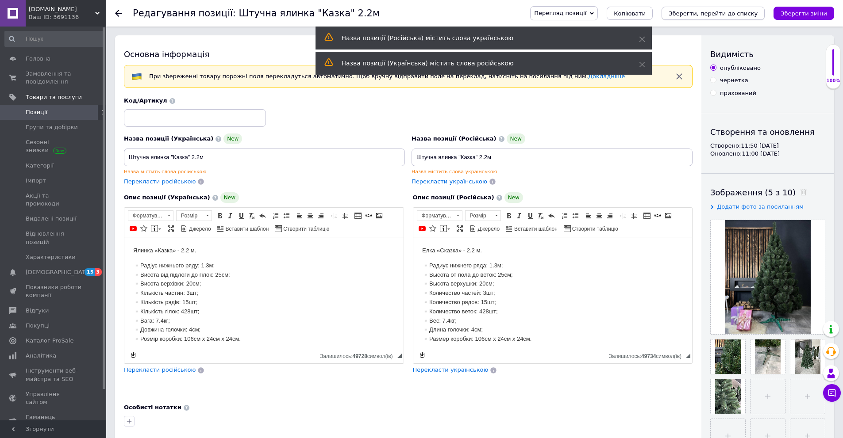
click at [739, 17] on icon "Зберегти, перейти до списку" at bounding box center [712, 13] width 89 height 7
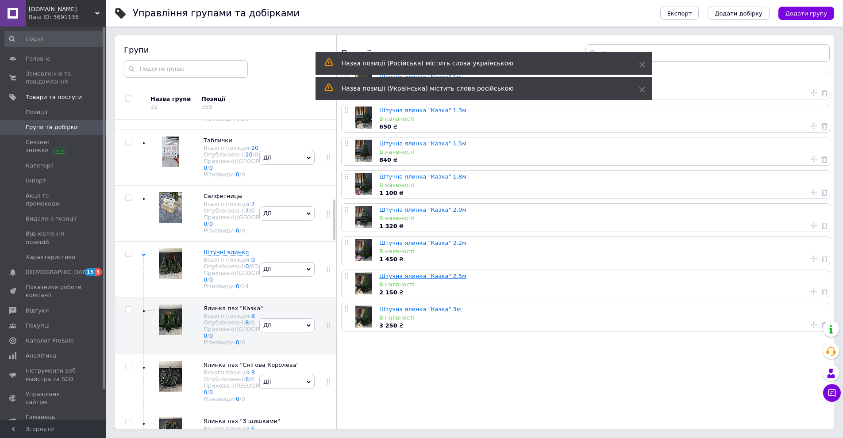
click at [440, 276] on link "Штучна ялинка "Казка" 2.5м" at bounding box center [422, 276] width 87 height 7
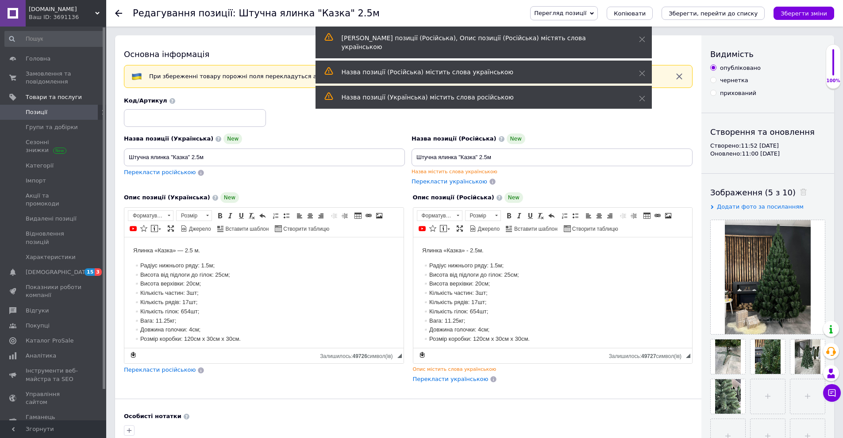
click at [171, 362] on span "◢ Залишилось: 49726 символ(iв) {label} Відновити" at bounding box center [263, 355] width 279 height 15
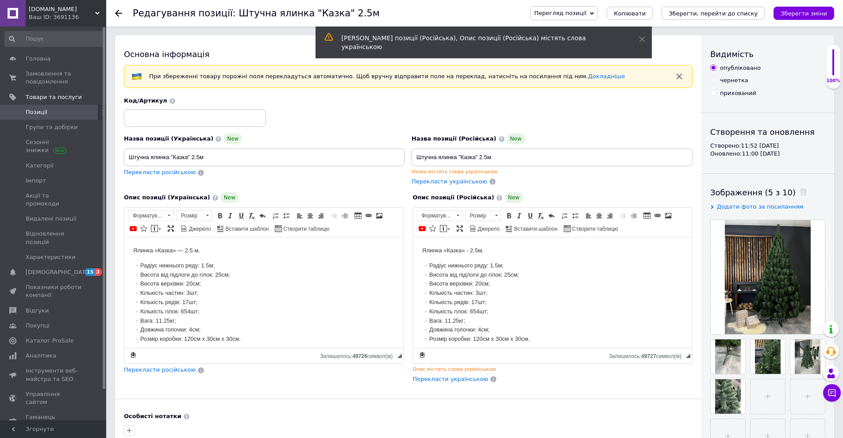
click at [176, 373] on span "Перекласти російською" at bounding box center [160, 370] width 72 height 7
click at [746, 13] on icon "Зберегти, перейти до списку" at bounding box center [712, 13] width 89 height 7
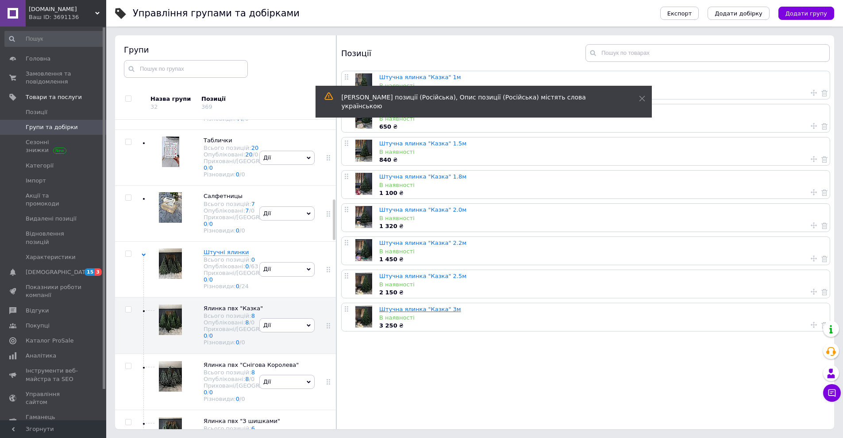
click at [426, 307] on link "Штучна ялинка "Казка" 3м" at bounding box center [420, 309] width 82 height 7
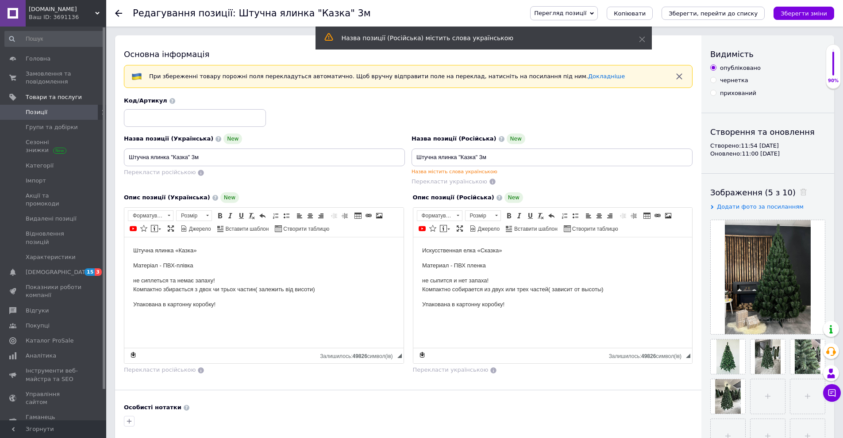
click at [118, 12] on icon at bounding box center [118, 13] width 7 height 7
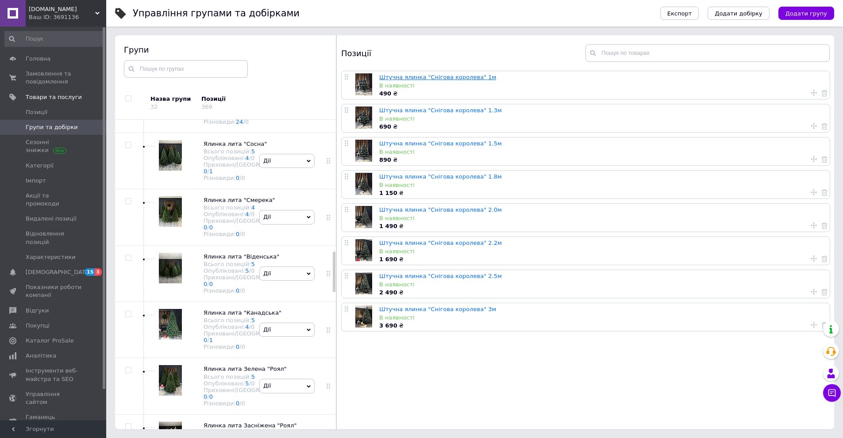
click at [434, 76] on link "Штучна ялинка "Снігова королева" 1м" at bounding box center [437, 77] width 117 height 7
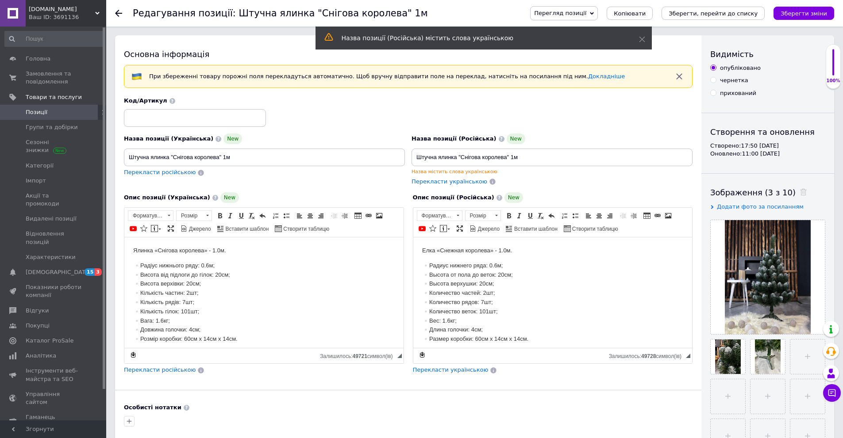
click at [120, 20] on div at bounding box center [124, 13] width 18 height 27
click at [120, 15] on icon at bounding box center [118, 13] width 7 height 7
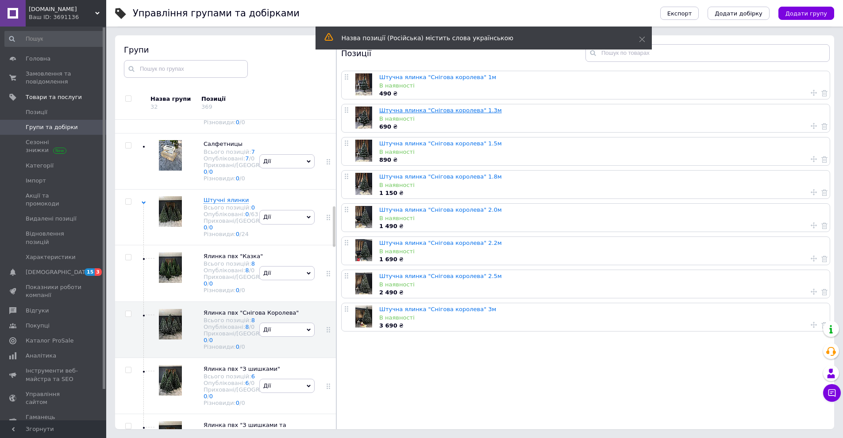
click at [451, 110] on link "Штучна ялинка "Снігова королева" 1.3м" at bounding box center [440, 110] width 123 height 7
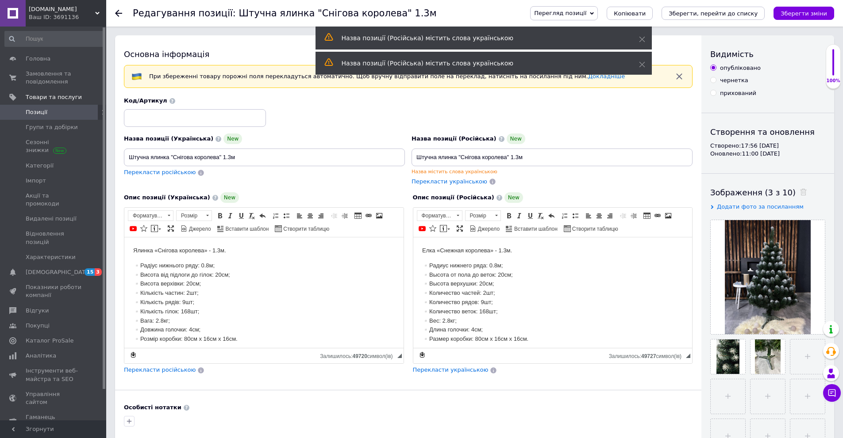
click at [111, 14] on div "Редагування позиції: Штучна ялинка "Снігова королева" 1.3м Перегляд позиції Збе…" at bounding box center [474, 13] width 736 height 27
click at [117, 14] on icon at bounding box center [118, 13] width 7 height 7
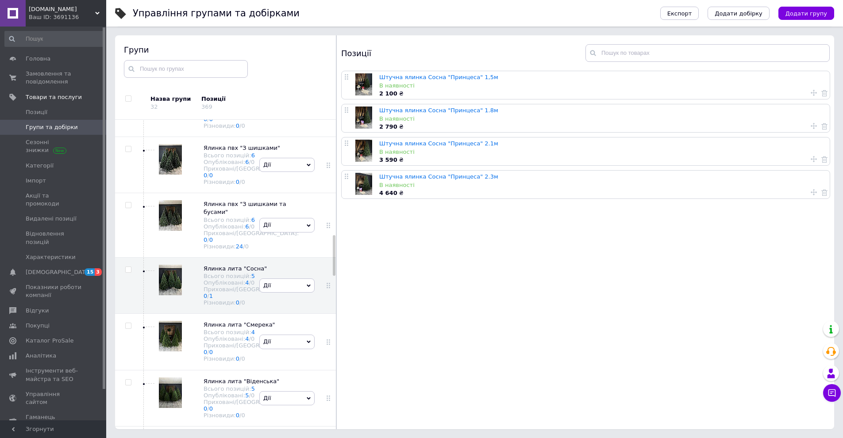
click at [169, 62] on img at bounding box center [170, 46] width 23 height 31
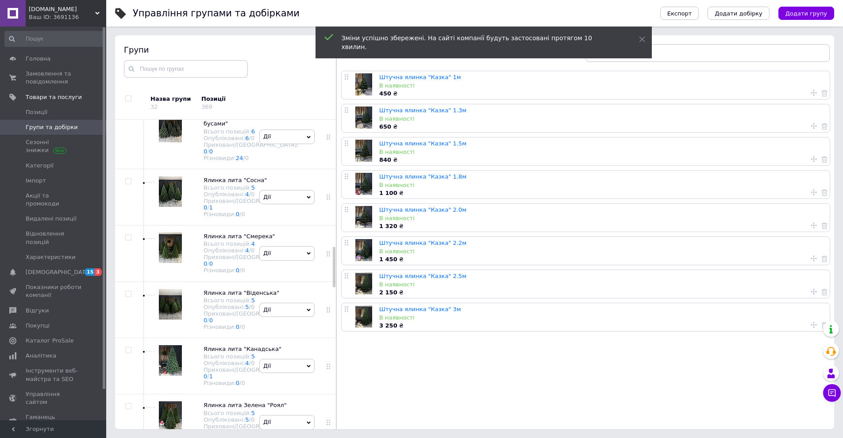
click at [180, 30] on img at bounding box center [170, 15] width 23 height 31
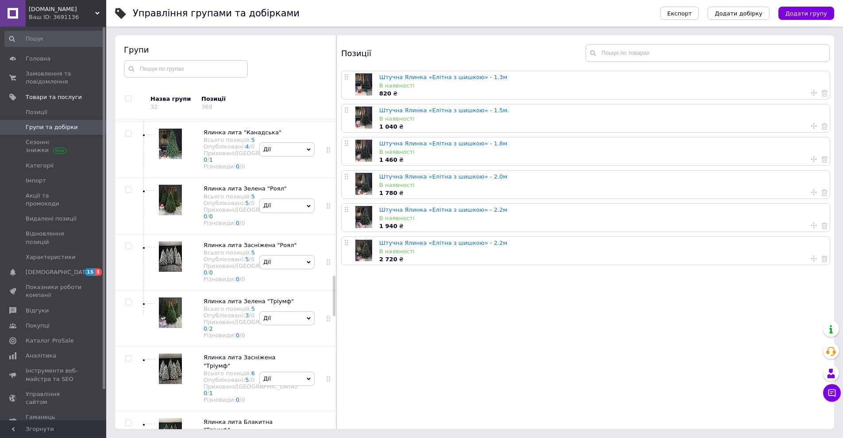
scroll to position [1187, 0]
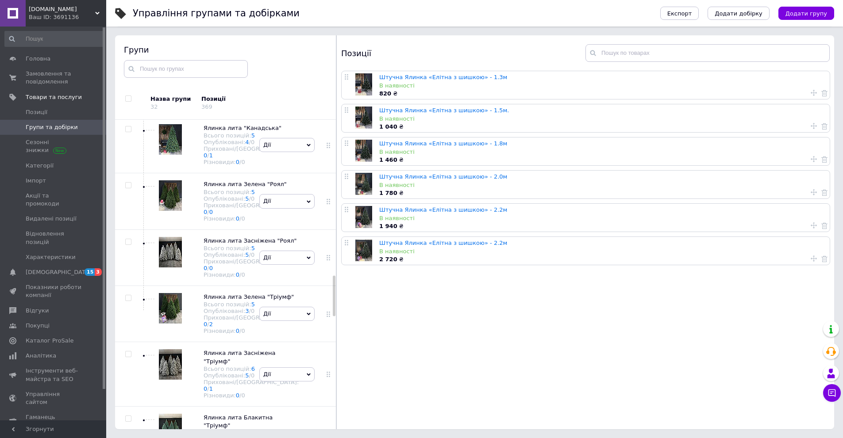
drag, startPoint x: 175, startPoint y: 278, endPoint x: 250, endPoint y: 269, distance: 75.8
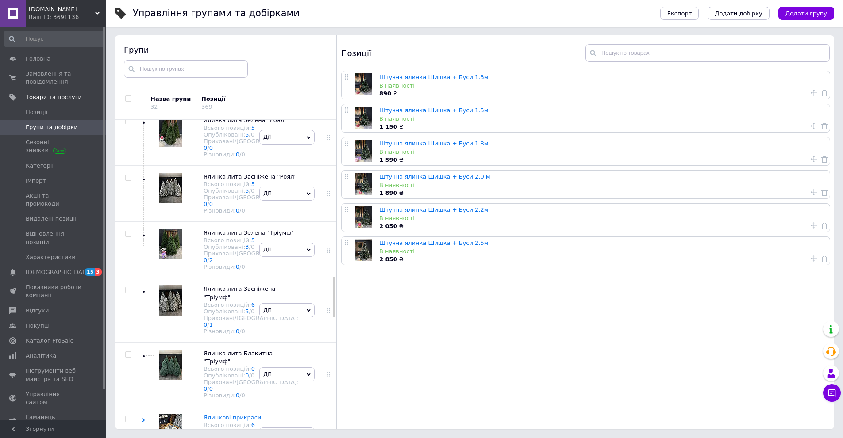
scroll to position [1275, 0]
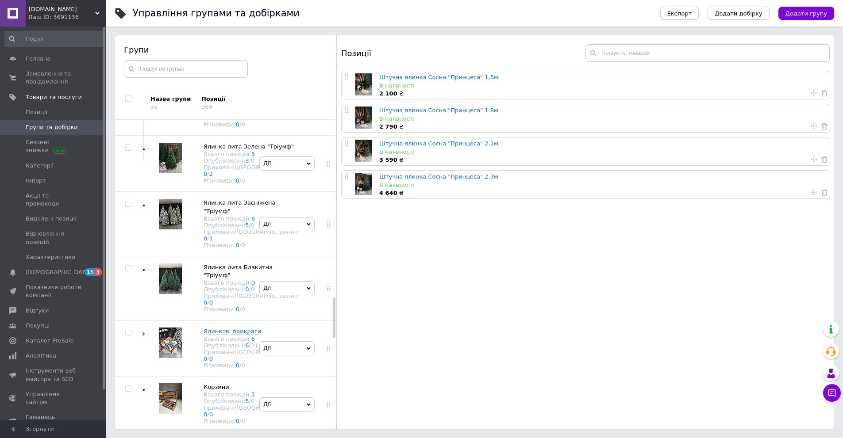
scroll to position [1408, 0]
click at [431, 144] on link "Штучна ялинка лита "Канадська" 2м" at bounding box center [435, 143] width 112 height 7
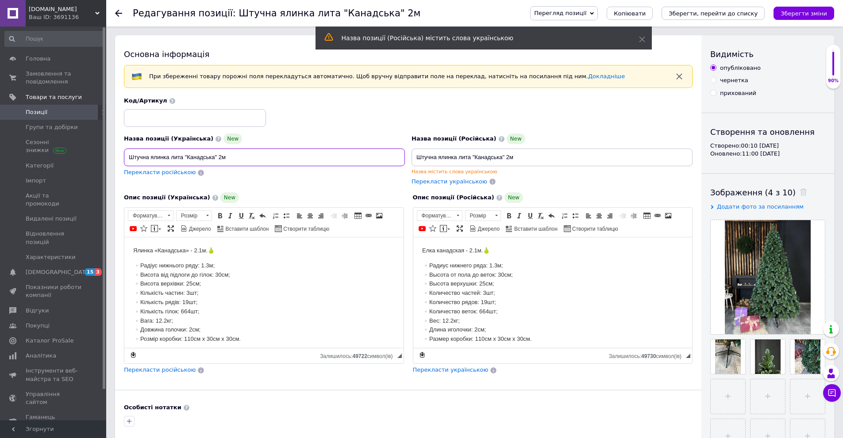
drag, startPoint x: 222, startPoint y: 158, endPoint x: 166, endPoint y: 20, distance: 148.8
click at [222, 158] on input "Штучна ялинка лита "Канадська" 2м" at bounding box center [264, 158] width 281 height 18
type input "Штучна ялинка лита "Канадська" 2.0м"
click at [494, 147] on div "Назва позиції (Російська) [GEOGRAPHIC_DATA] ялинка лита "Канадська" 2м Назва мі…" at bounding box center [551, 155] width 281 height 42
click at [498, 159] on input "Штучна ялинка лита "Канадська" 2м" at bounding box center [551, 158] width 281 height 18
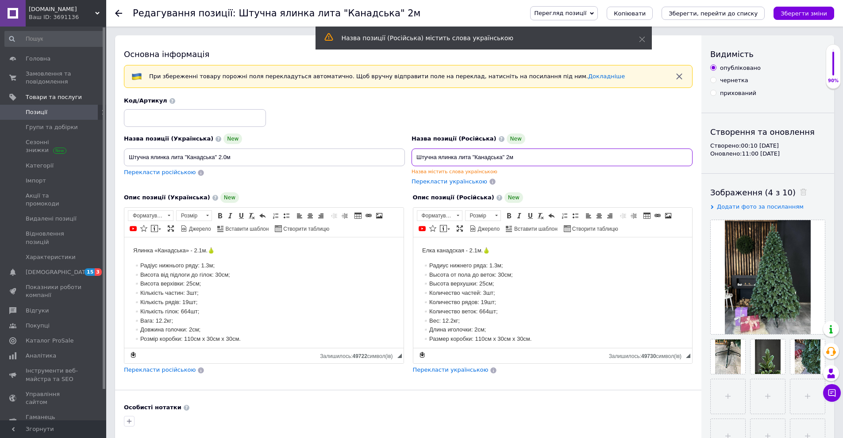
click at [498, 159] on input "Штучна ялинка лита "Канадська" 2м" at bounding box center [551, 158] width 281 height 18
paste input ".0"
type input "Штучна ялинка лита "Канадська" 2.0м"
click at [749, 16] on icon "Зберегти, перейти до списку" at bounding box center [712, 13] width 89 height 7
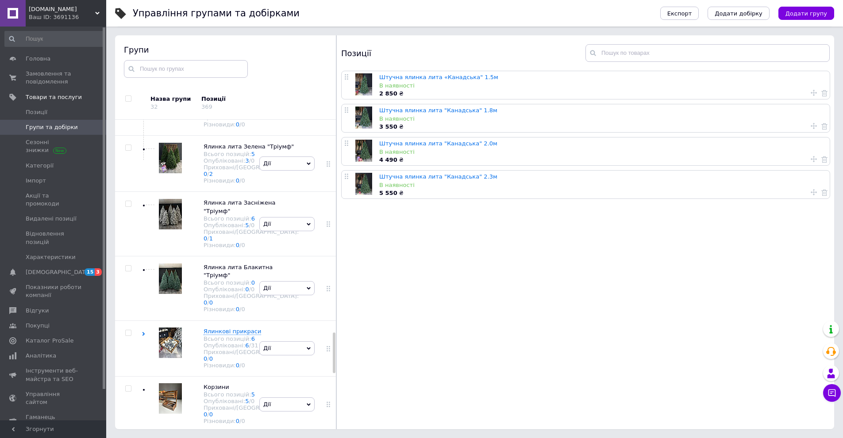
scroll to position [1634, 0]
click at [448, 179] on link "Штучна ялинка лита "Канадська" 2.3м" at bounding box center [438, 176] width 118 height 7
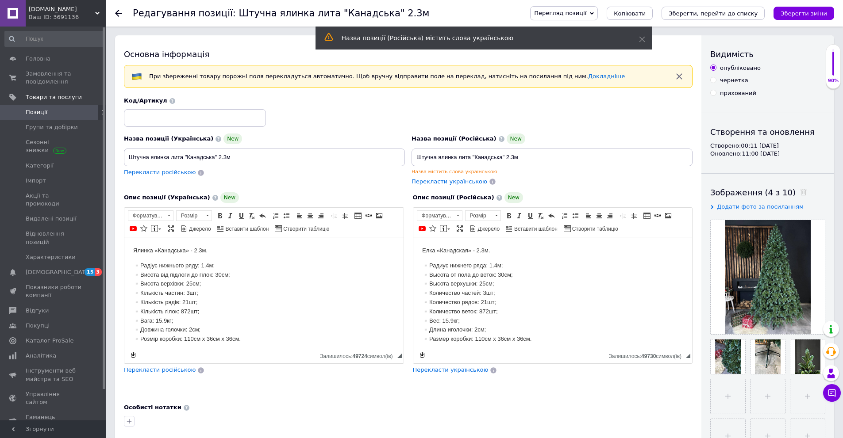
click at [125, 12] on div at bounding box center [124, 13] width 18 height 27
click at [121, 12] on icon at bounding box center [118, 13] width 7 height 7
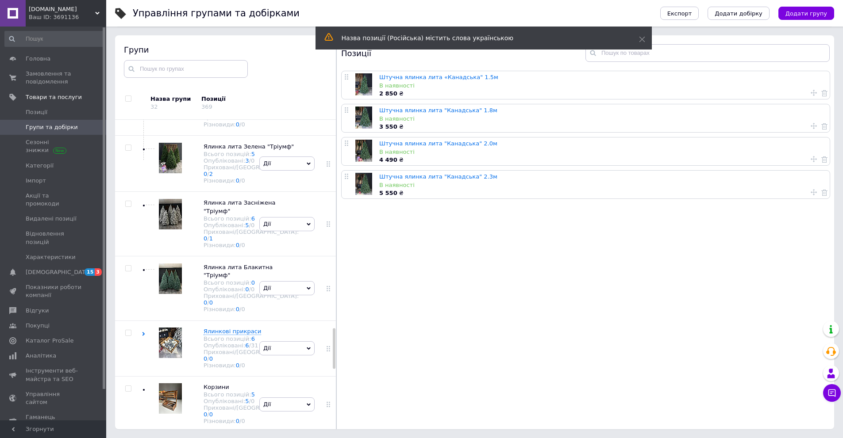
scroll to position [1634, 0]
click at [215, 37] on span "Ялинка лита Зелена "Роял"" at bounding box center [244, 34] width 83 height 7
click at [218, 101] on div "Всього позицій: 5" at bounding box center [250, 98] width 95 height 7
click at [215, 86] on span "Ялинка лита Засніжена "Роял"" at bounding box center [249, 82] width 93 height 7
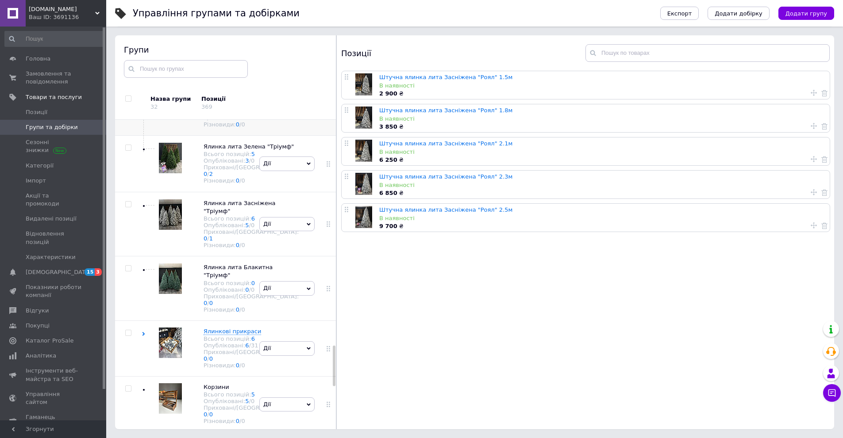
scroll to position [1766, 0]
click at [212, 142] on span "Ялинка лита Зелена "Тріумф"" at bounding box center [248, 138] width 90 height 7
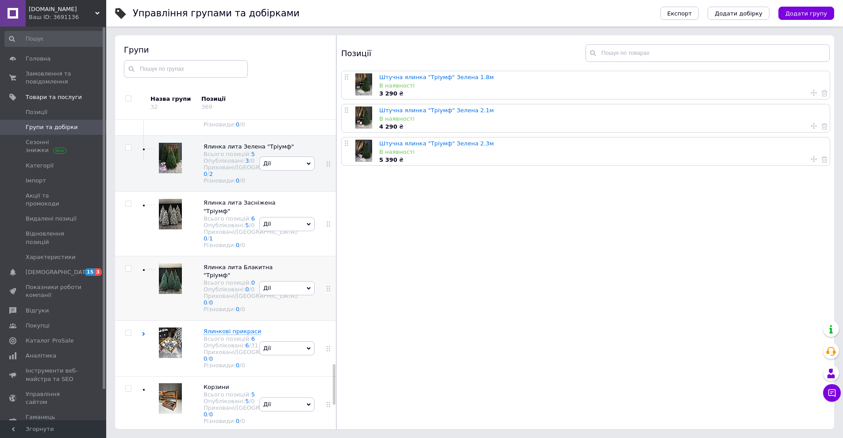
scroll to position [1943, 0]
drag, startPoint x: 176, startPoint y: 304, endPoint x: 238, endPoint y: 293, distance: 62.5
click at [176, 294] on img at bounding box center [170, 279] width 23 height 31
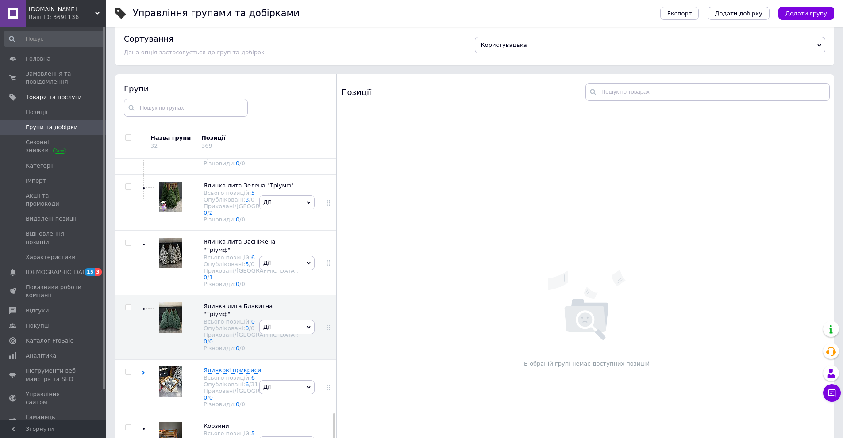
scroll to position [6, 0]
